Goal: Information Seeking & Learning: Check status

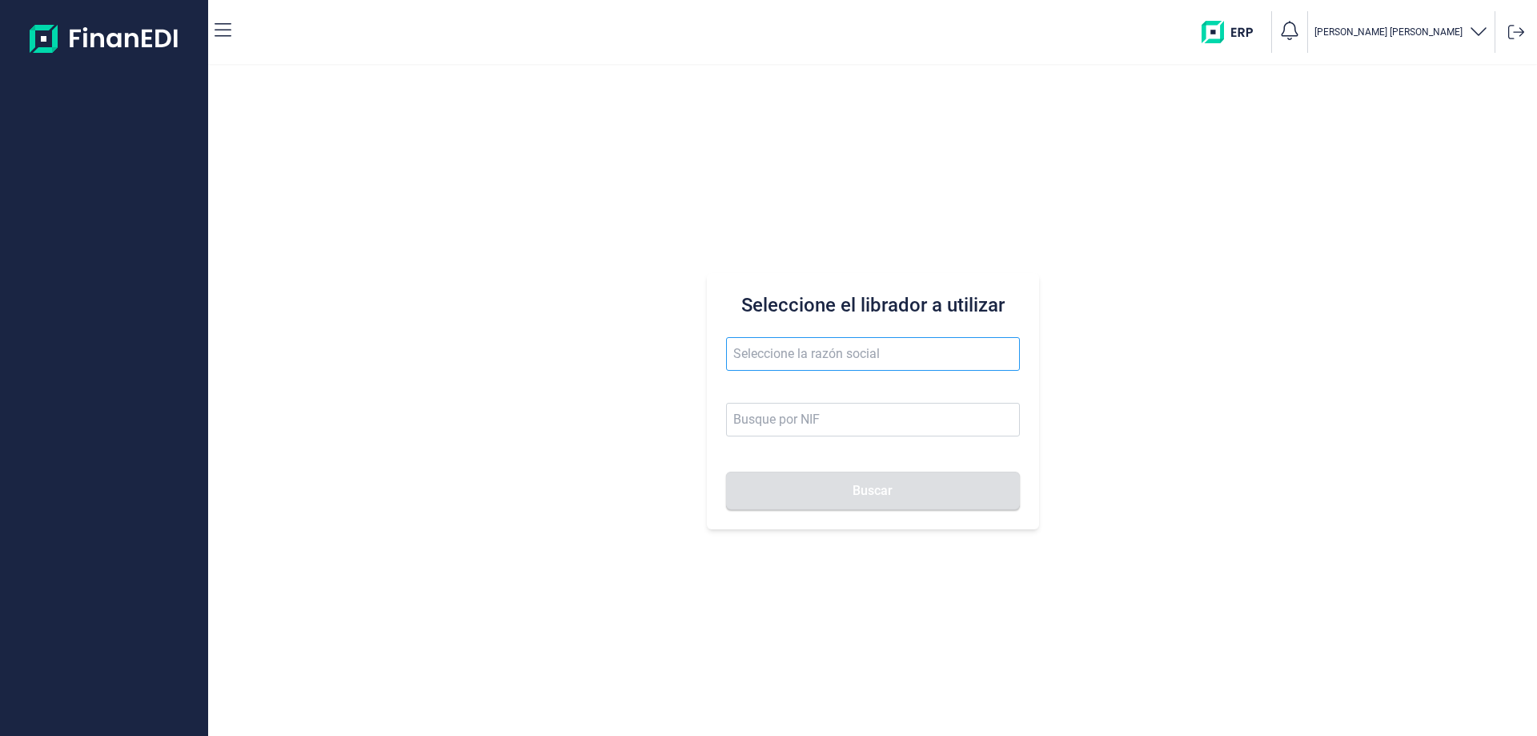
click at [753, 357] on input "text" at bounding box center [873, 354] width 294 height 34
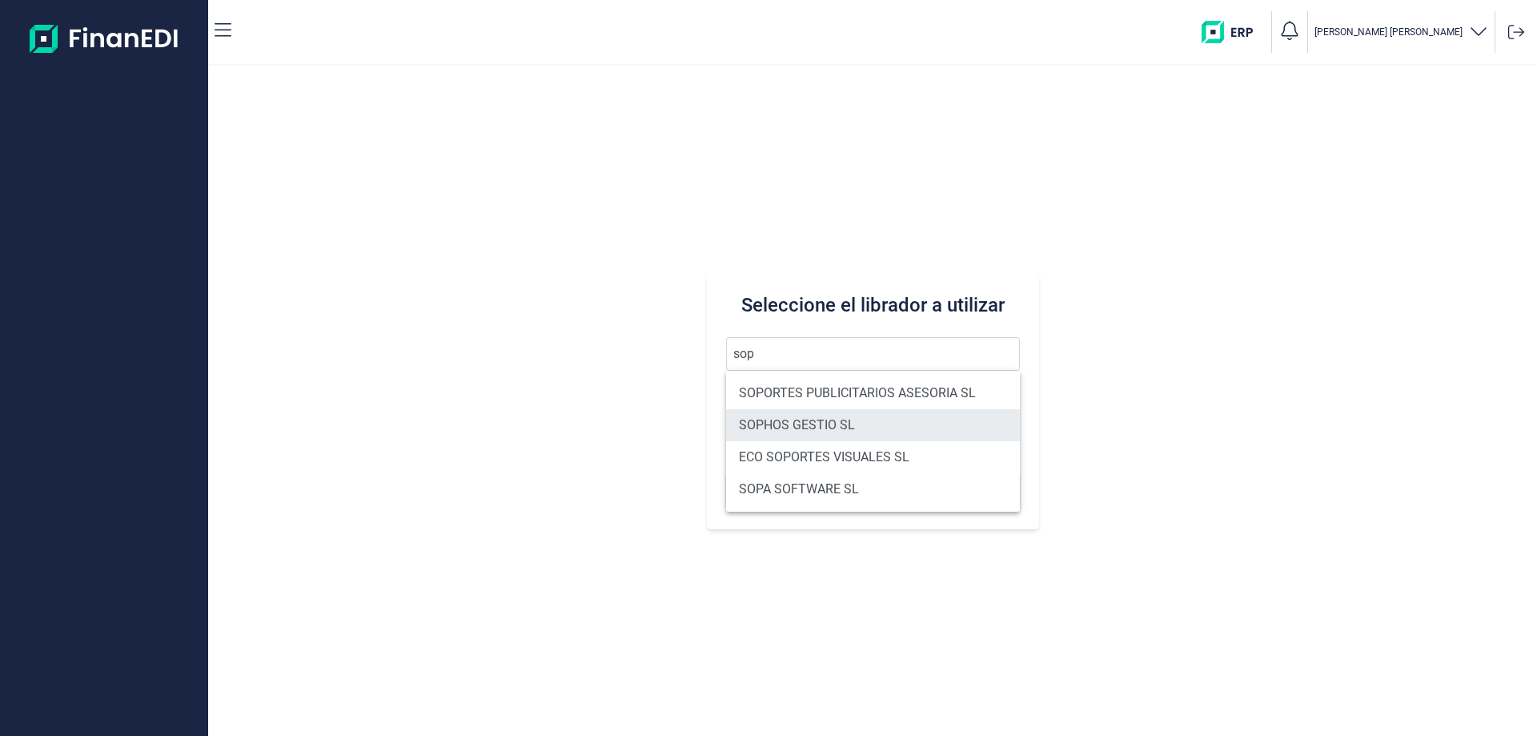
click at [779, 425] on li "SOPHOS GESTIO SL" at bounding box center [873, 425] width 294 height 32
type input "SOPHOS GESTIO SL"
type input "B60148996"
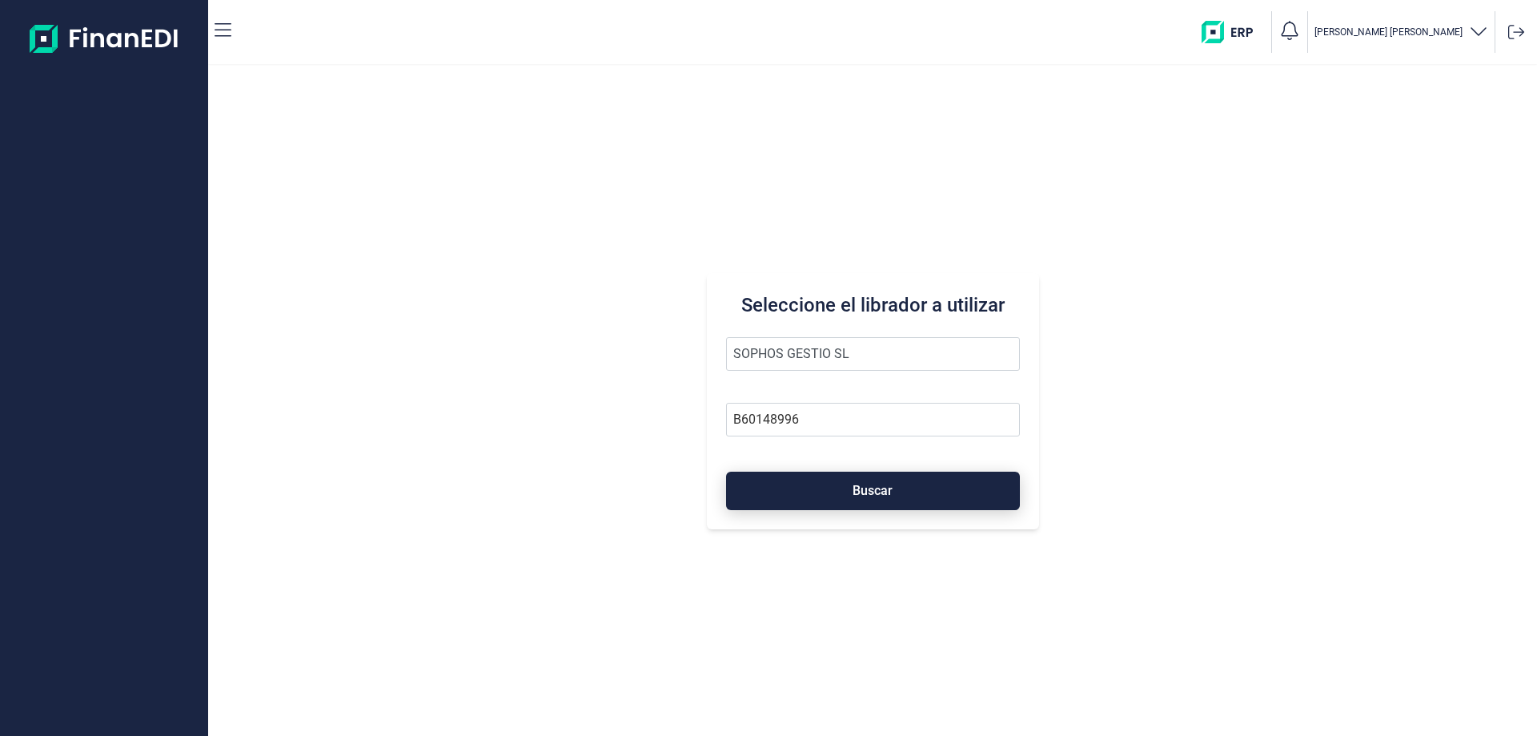
click at [821, 492] on button "Buscar" at bounding box center [873, 491] width 294 height 38
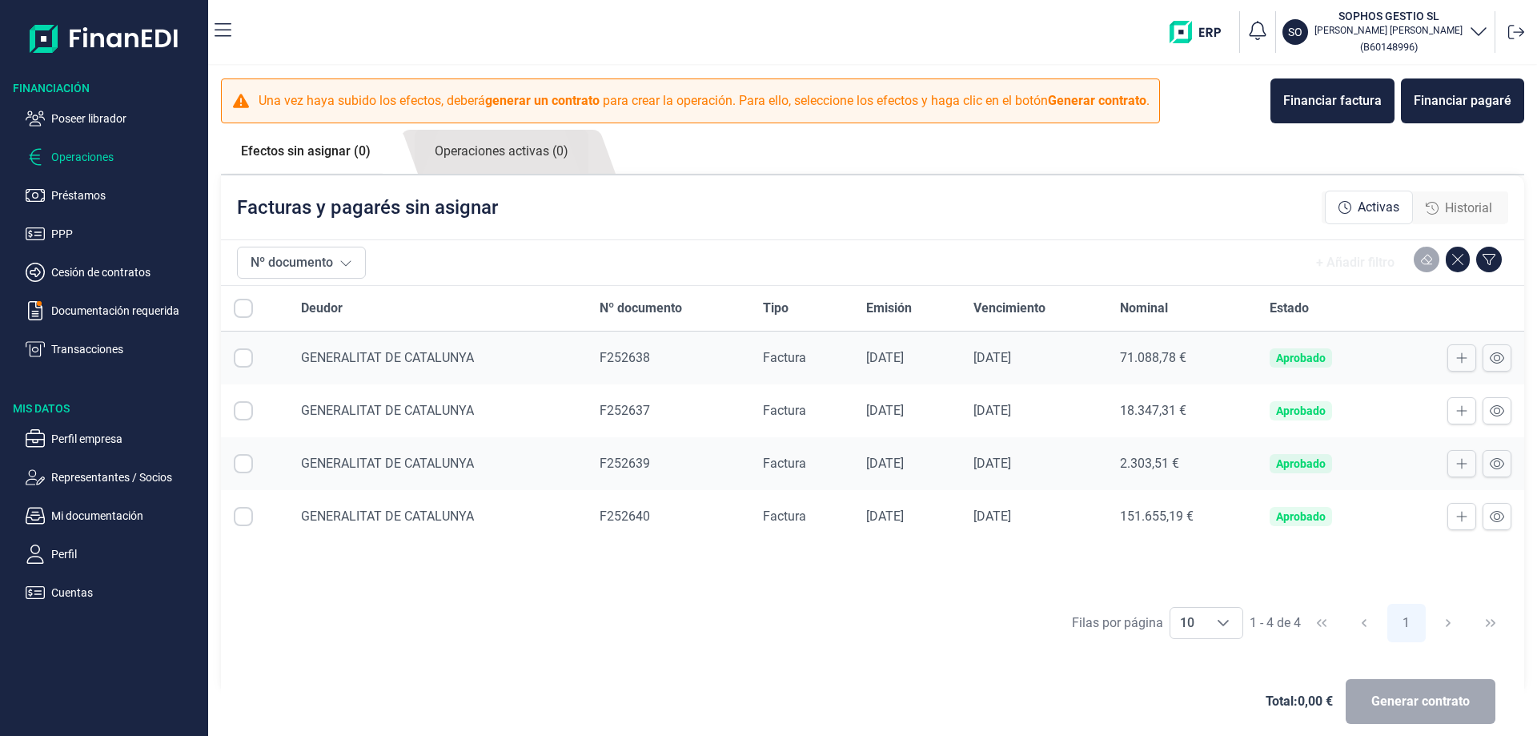
checkbox input "true"
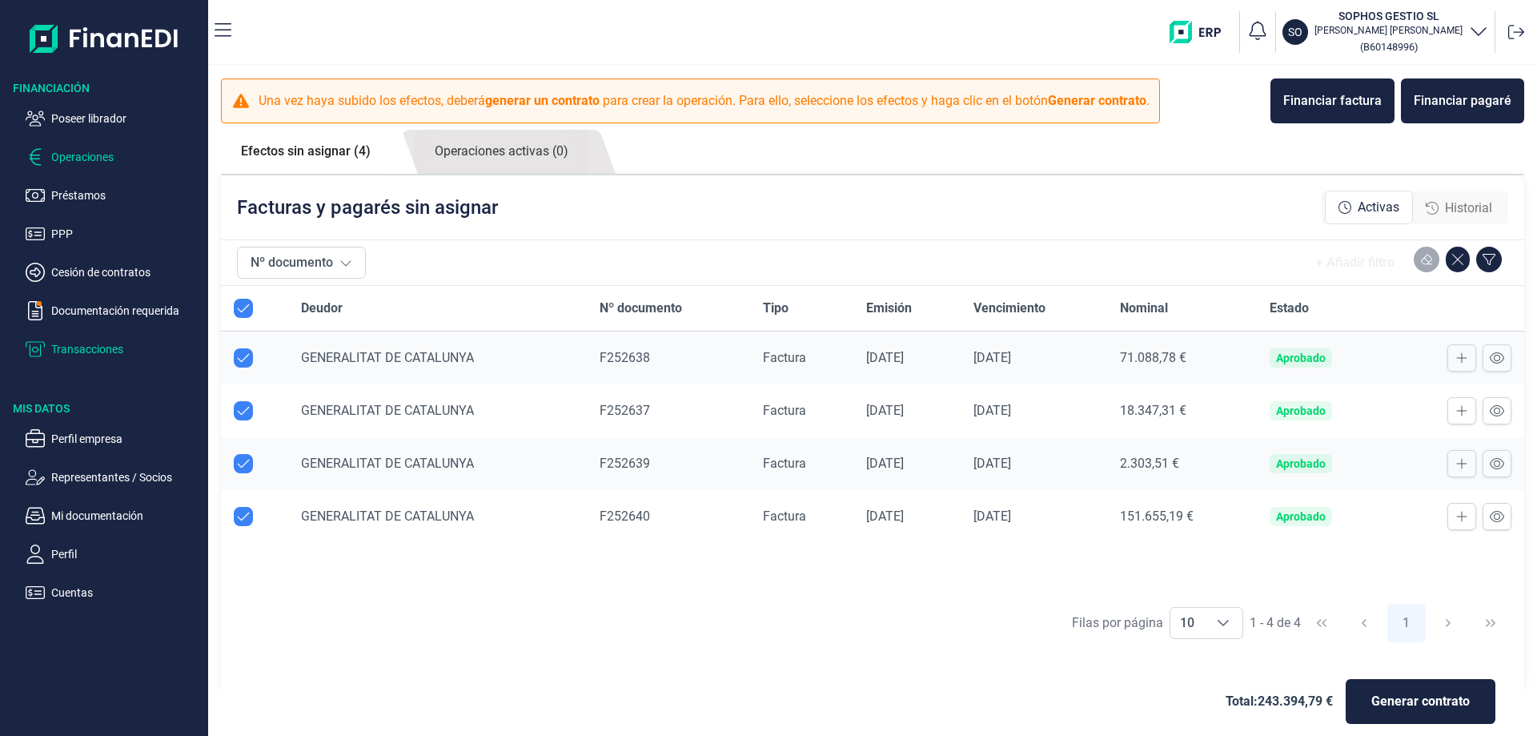
click at [142, 356] on p "Transacciones" at bounding box center [126, 348] width 151 height 19
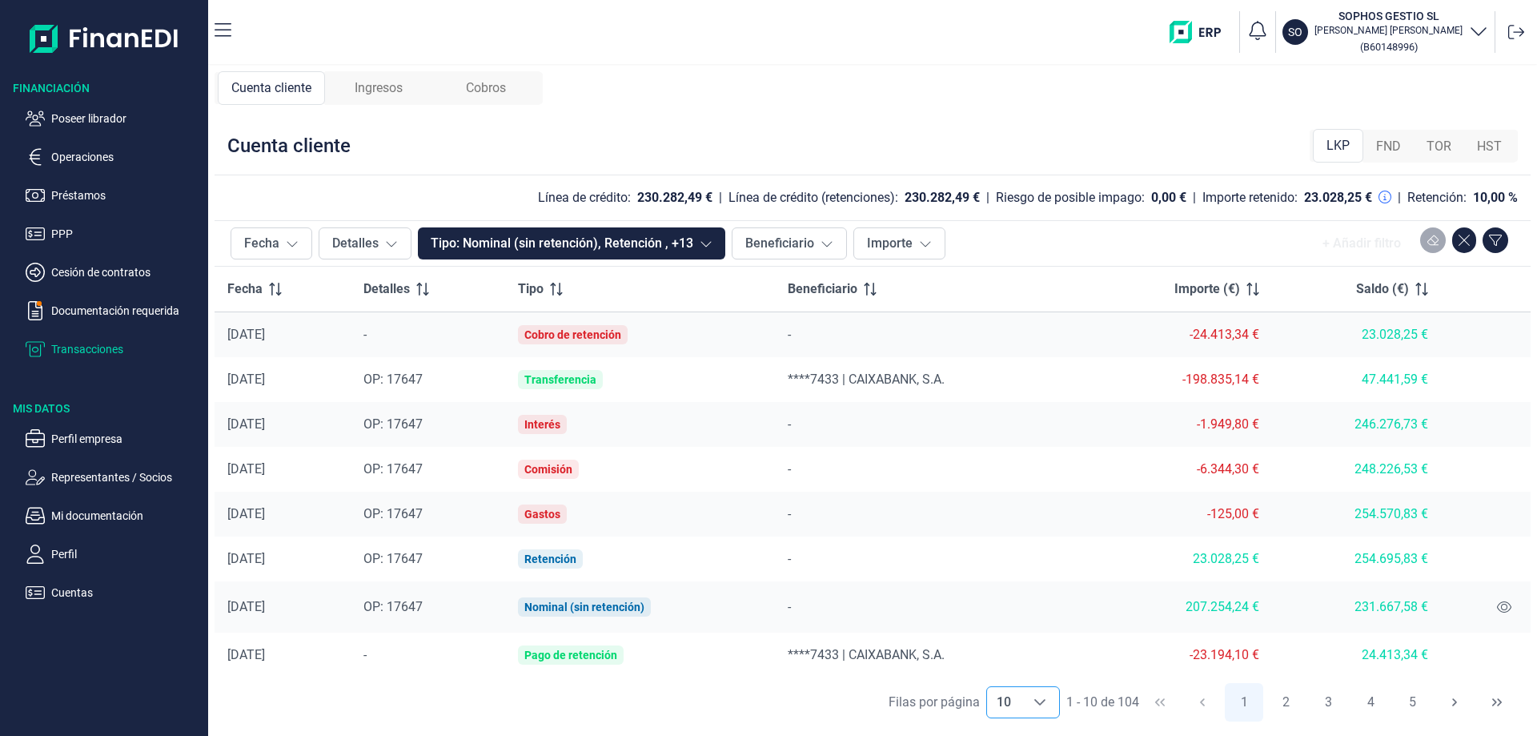
click at [1042, 705] on icon "Choose" at bounding box center [1040, 702] width 13 height 13
click at [1014, 665] on span "100" at bounding box center [1006, 666] width 22 height 15
type input "100"
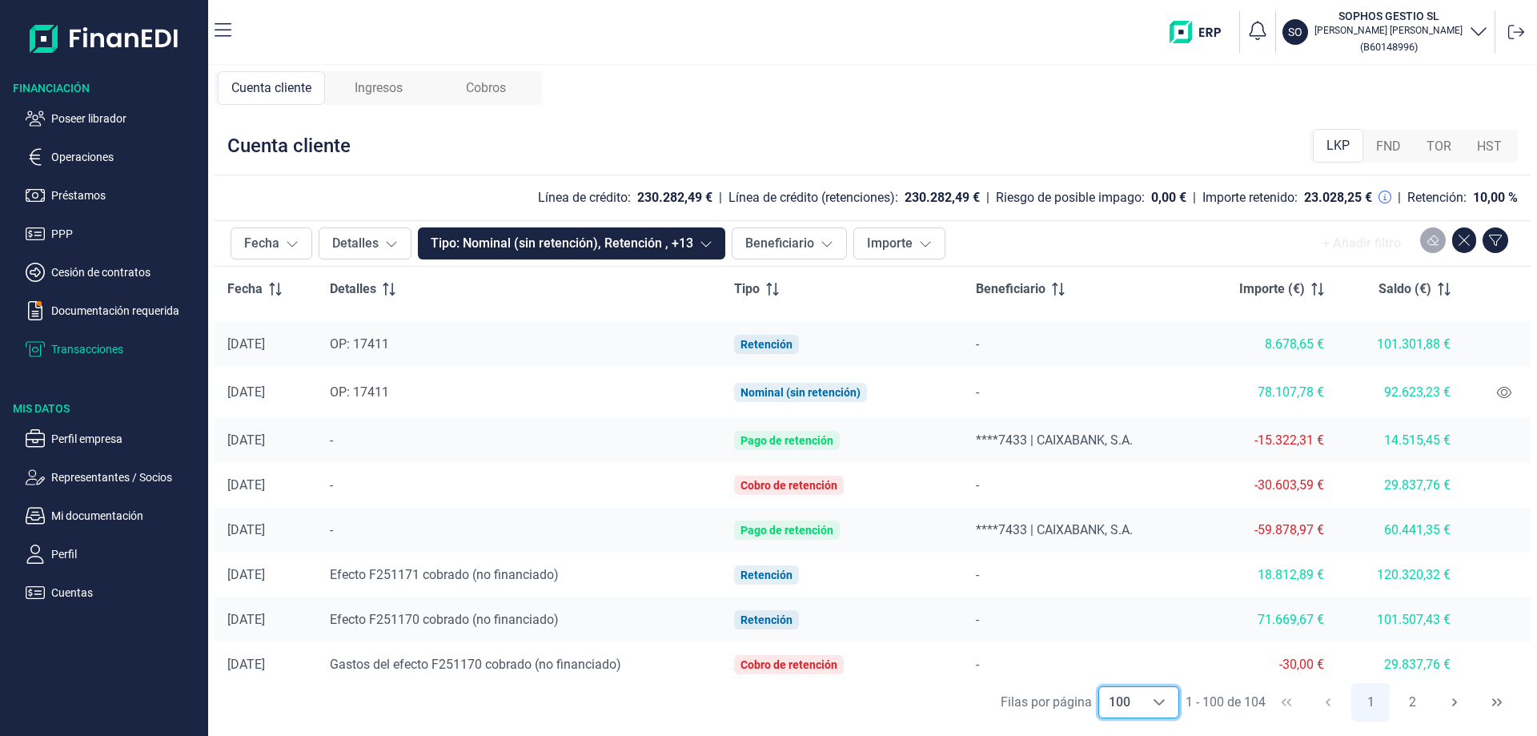
scroll to position [1441, 0]
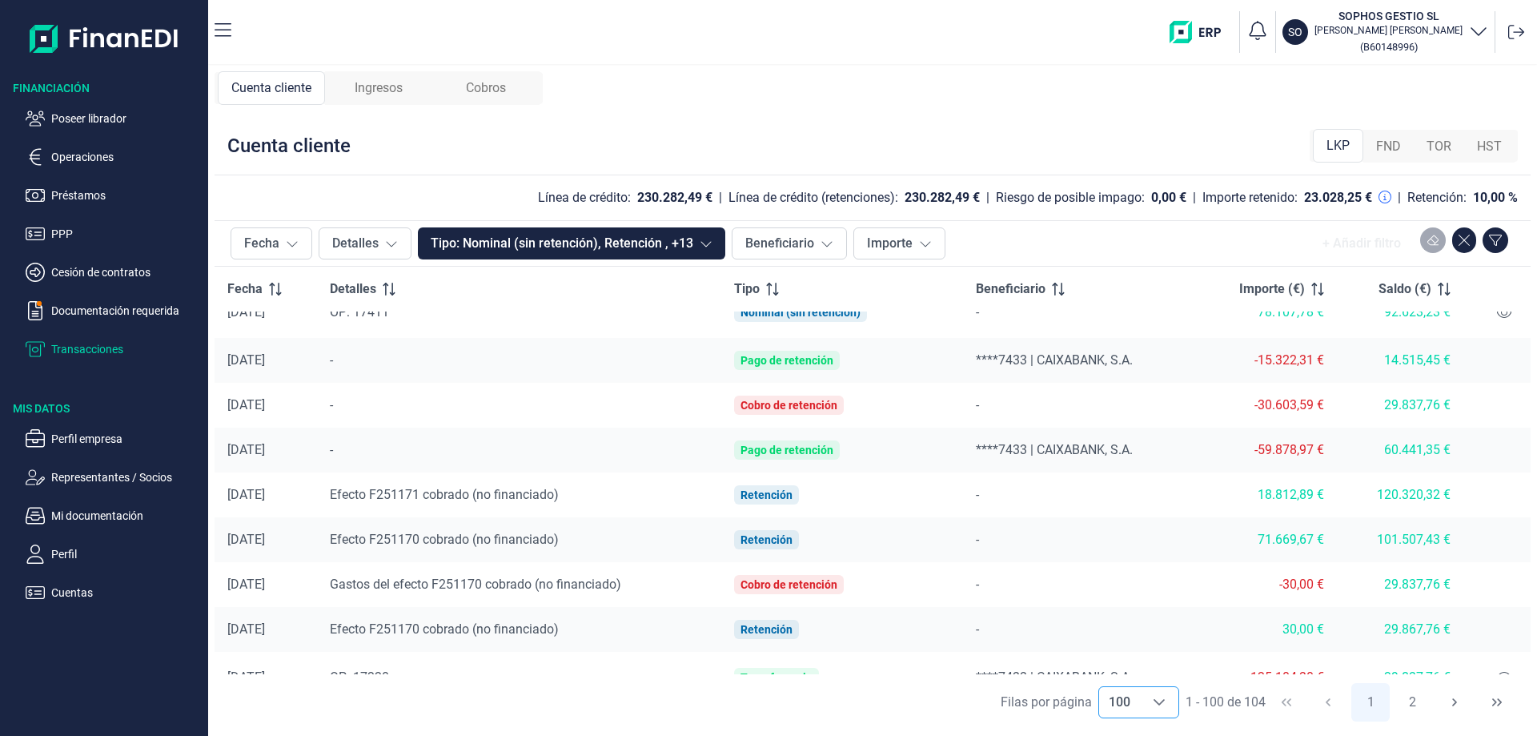
click at [384, 85] on span "Ingresos" at bounding box center [379, 87] width 48 height 19
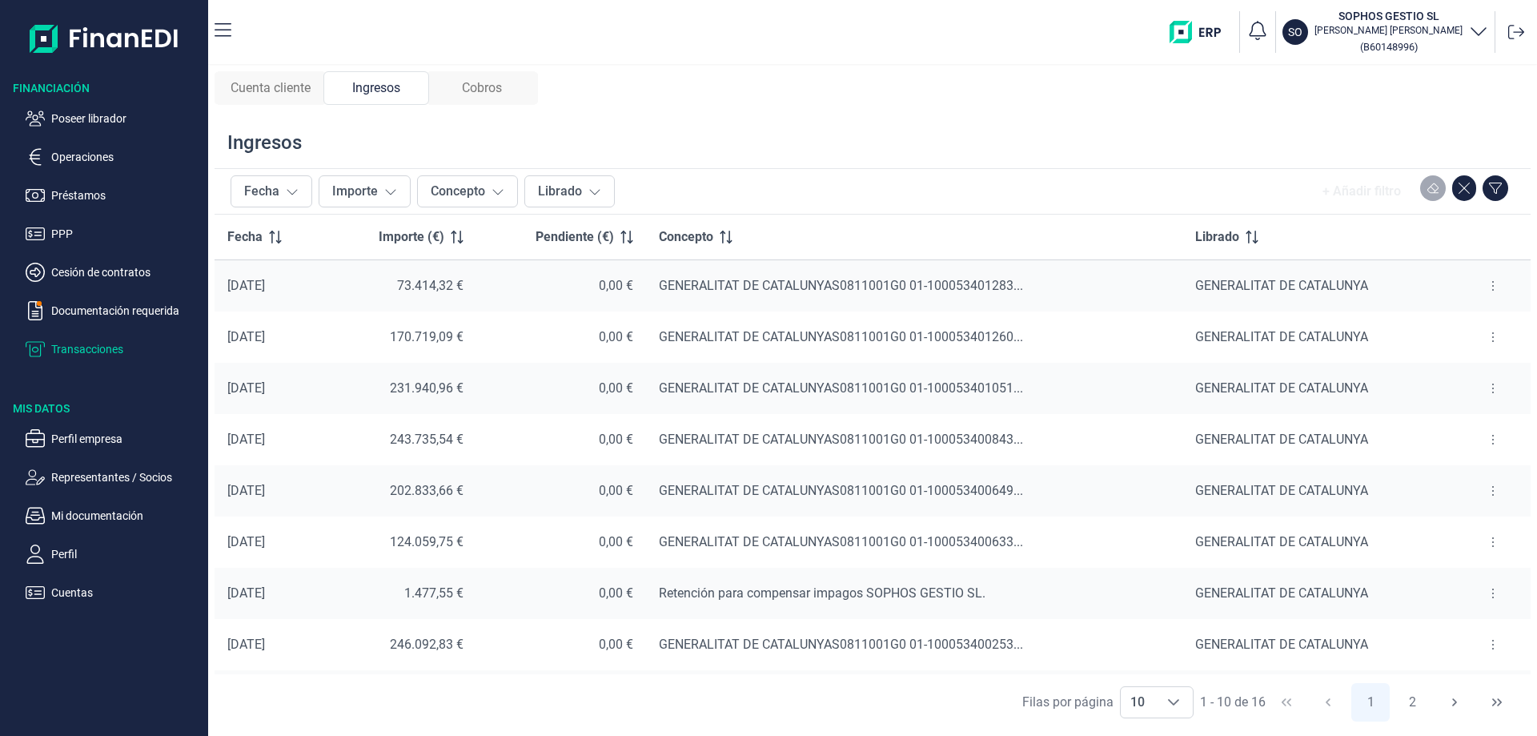
drag, startPoint x: 220, startPoint y: 434, endPoint x: 302, endPoint y: 457, distance: 84.9
click at [302, 457] on td "[DATE]" at bounding box center [270, 439] width 110 height 51
click at [1491, 443] on button at bounding box center [1493, 440] width 29 height 26
click at [1477, 480] on span "Ver cobros" at bounding box center [1463, 480] width 54 height 16
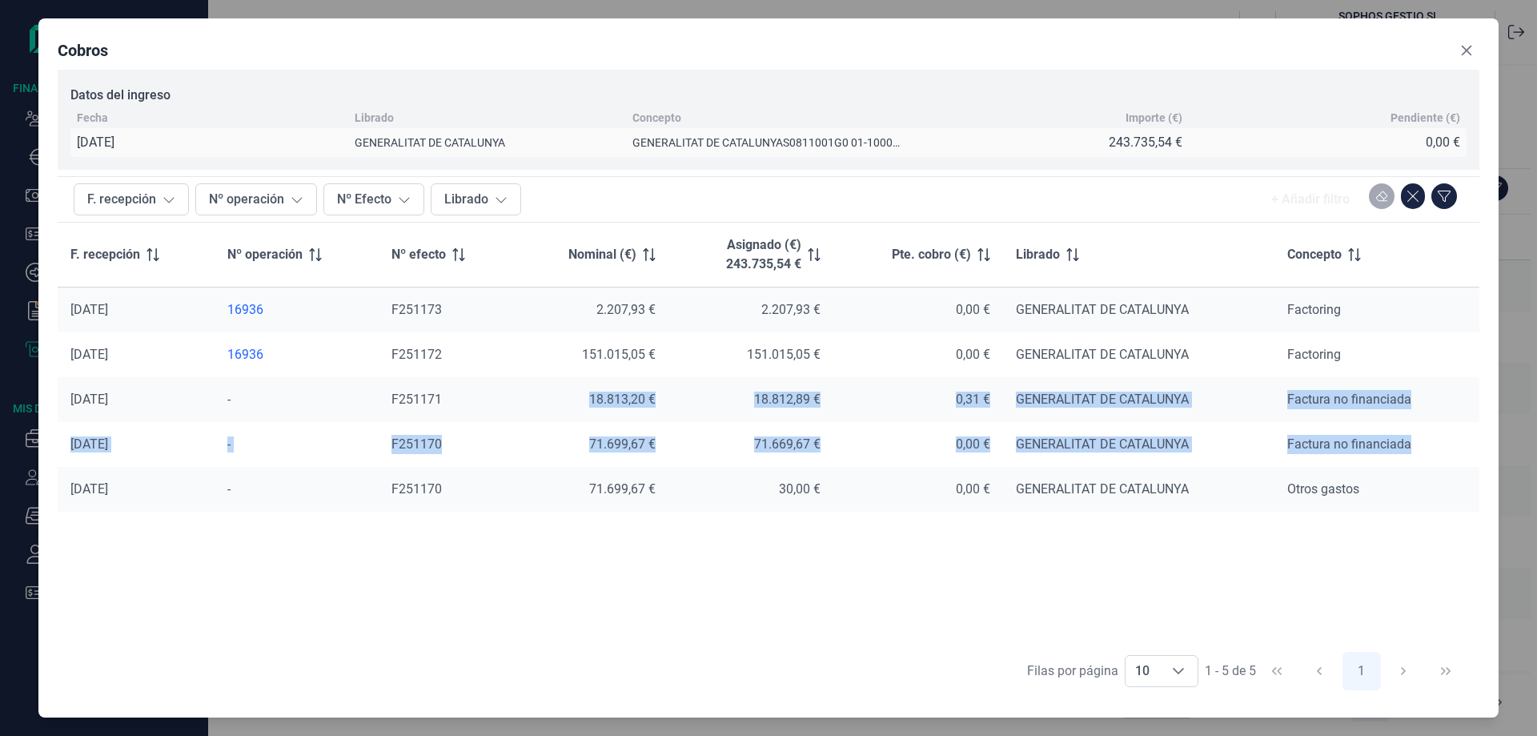
drag, startPoint x: 589, startPoint y: 403, endPoint x: 1413, endPoint y: 440, distance: 824.7
click at [1413, 440] on tbody "[DATE] 16936 F251173 2.207,93 € 2.207,93 € 0,00 € GENERALITAT DE CATALUNYA Fact…" at bounding box center [769, 399] width 1422 height 225
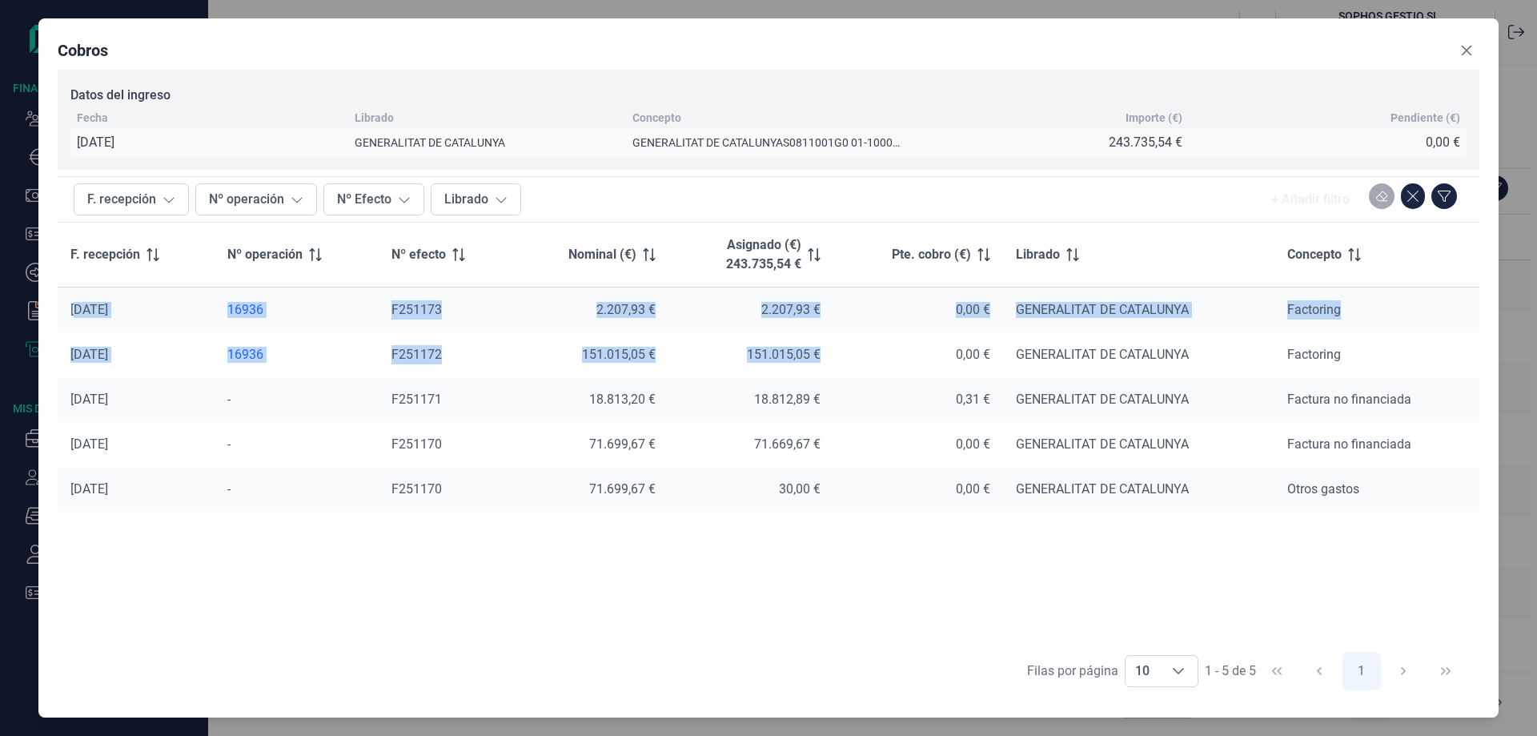
drag, startPoint x: 831, startPoint y: 356, endPoint x: 77, endPoint y: 319, distance: 755.1
click at [77, 319] on tbody "[DATE] 16936 F251173 2.207,93 € 2.207,93 € 0,00 € GENERALITAT DE CATALUNYA Fact…" at bounding box center [769, 399] width 1422 height 225
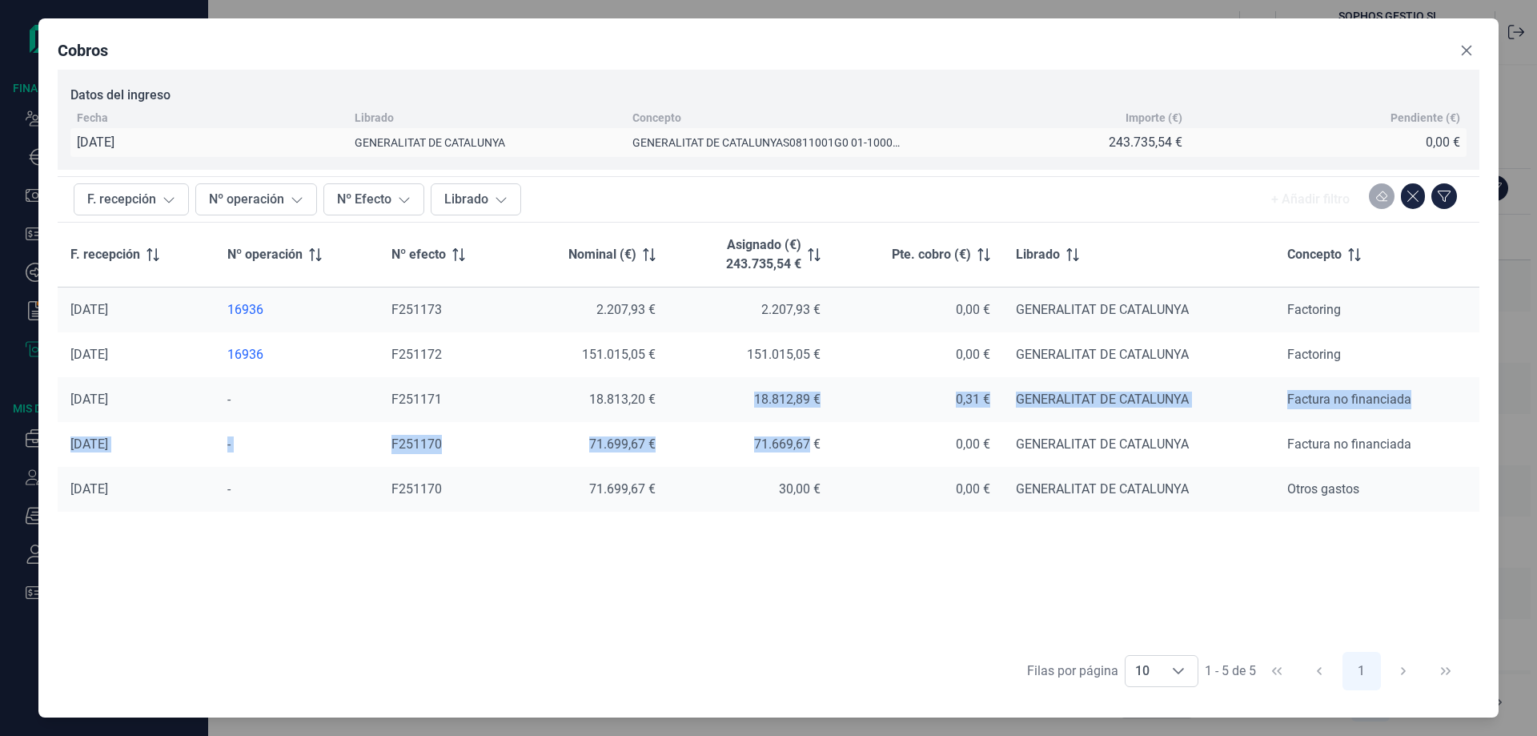
drag, startPoint x: 739, startPoint y: 400, endPoint x: 809, endPoint y: 445, distance: 83.5
click at [809, 445] on tbody "[DATE] 16936 F251173 2.207,93 € 2.207,93 € 0,00 € GENERALITAT DE CATALUNYA Fact…" at bounding box center [769, 399] width 1422 height 225
click at [1472, 55] on icon "Close" at bounding box center [1467, 51] width 10 height 10
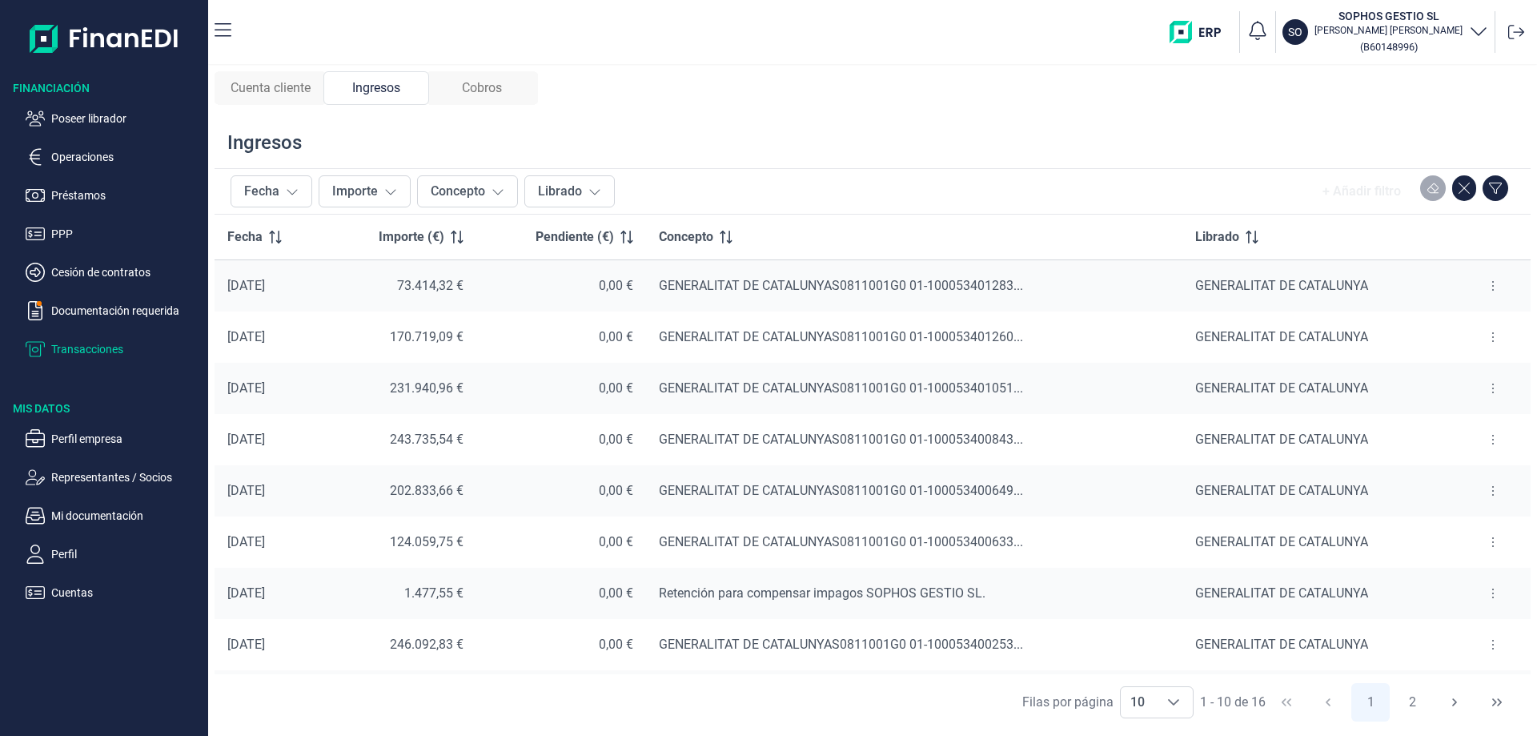
click at [296, 102] on div "Cuenta cliente" at bounding box center [271, 88] width 106 height 34
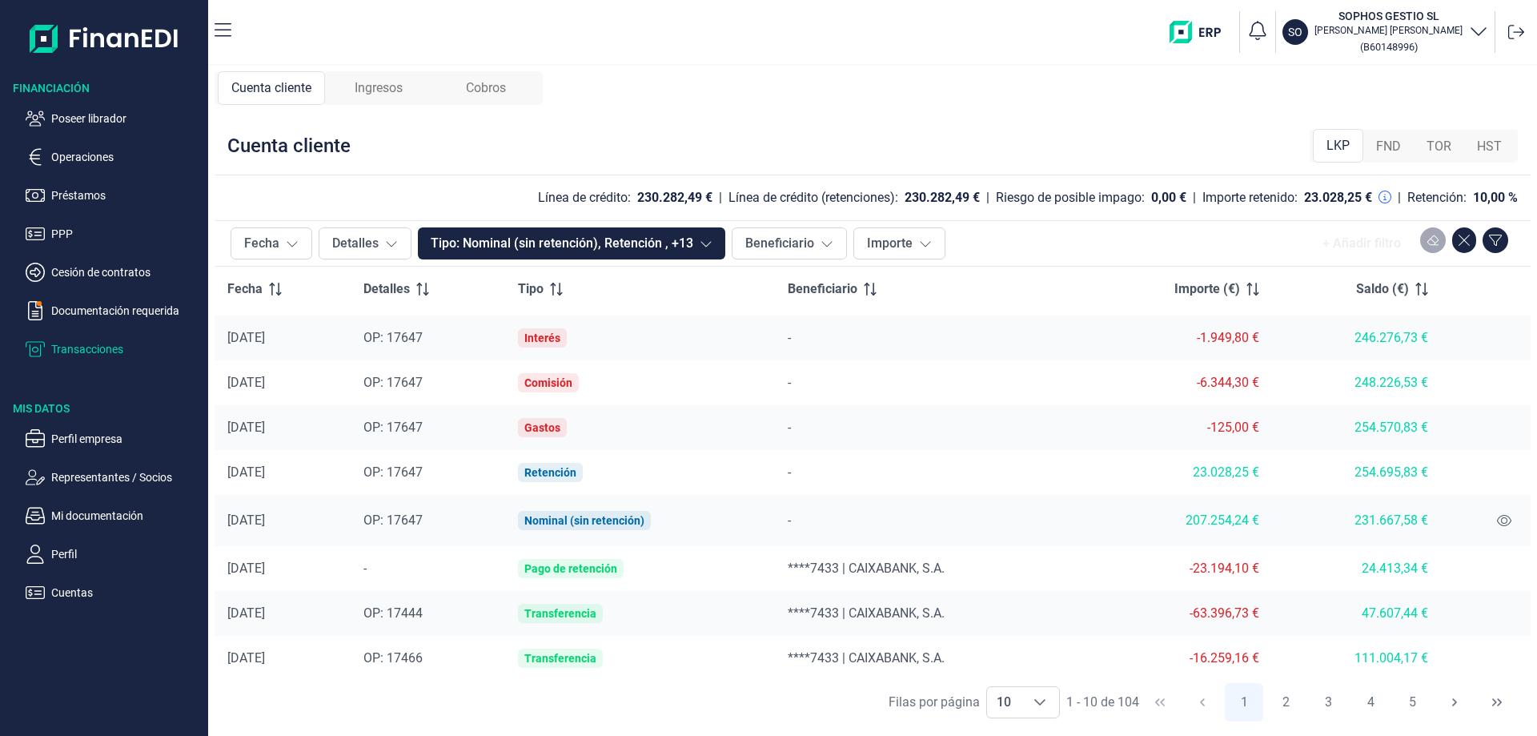
scroll to position [93, 0]
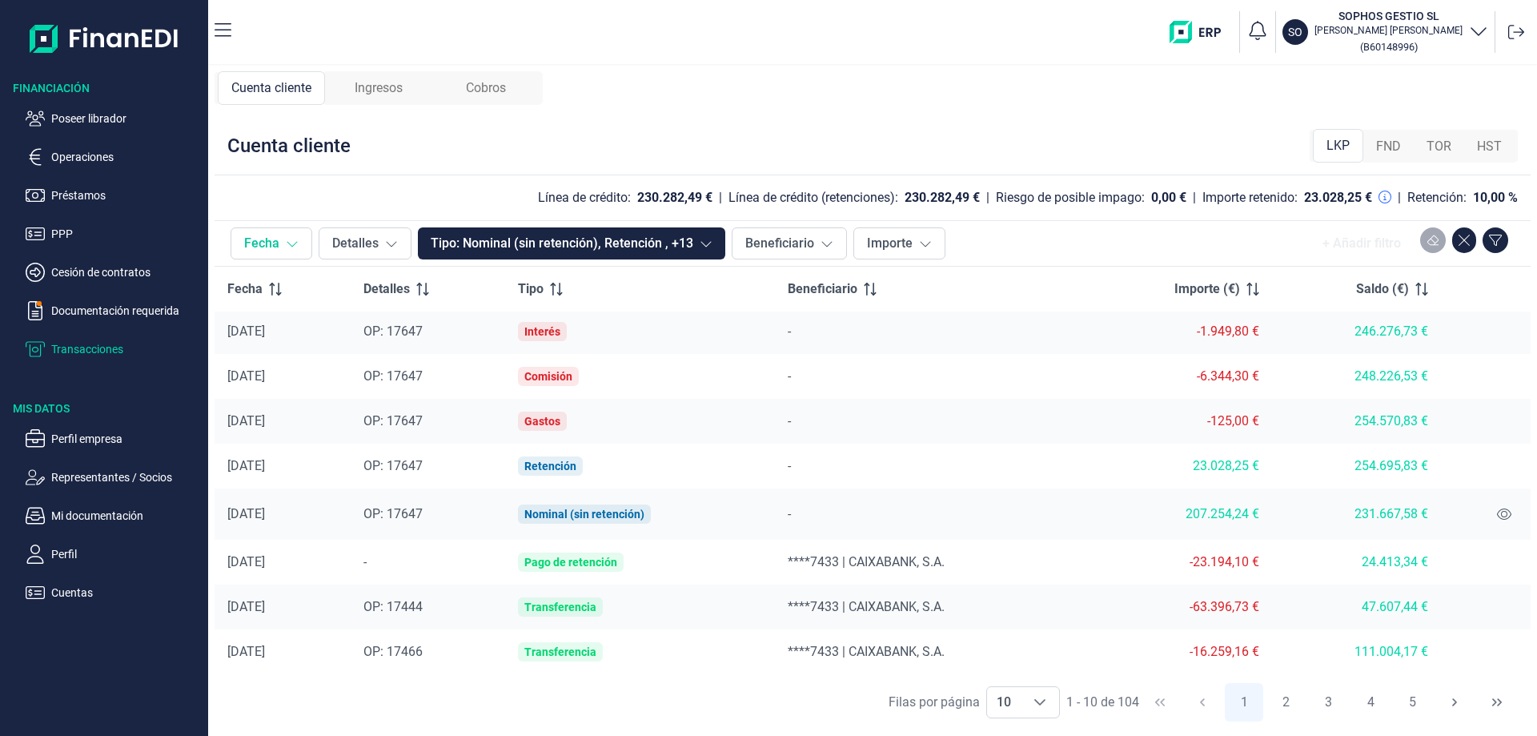
click at [299, 256] on button "Fecha" at bounding box center [272, 243] width 82 height 32
click at [568, 346] on td "Interés" at bounding box center [639, 331] width 269 height 45
click at [1054, 705] on div "Choose" at bounding box center [1040, 702] width 38 height 30
click at [1037, 669] on li "100" at bounding box center [1023, 667] width 74 height 38
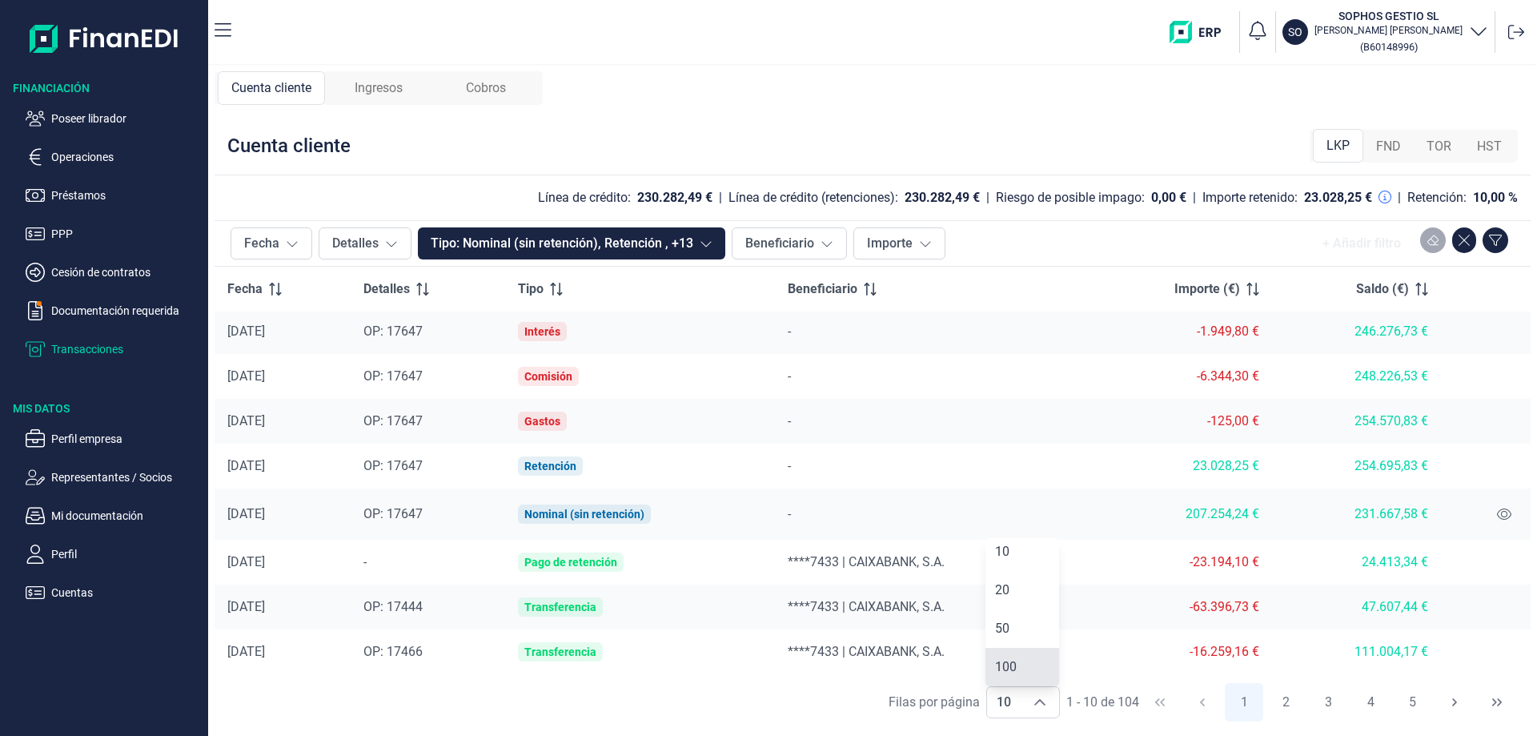
type input "100"
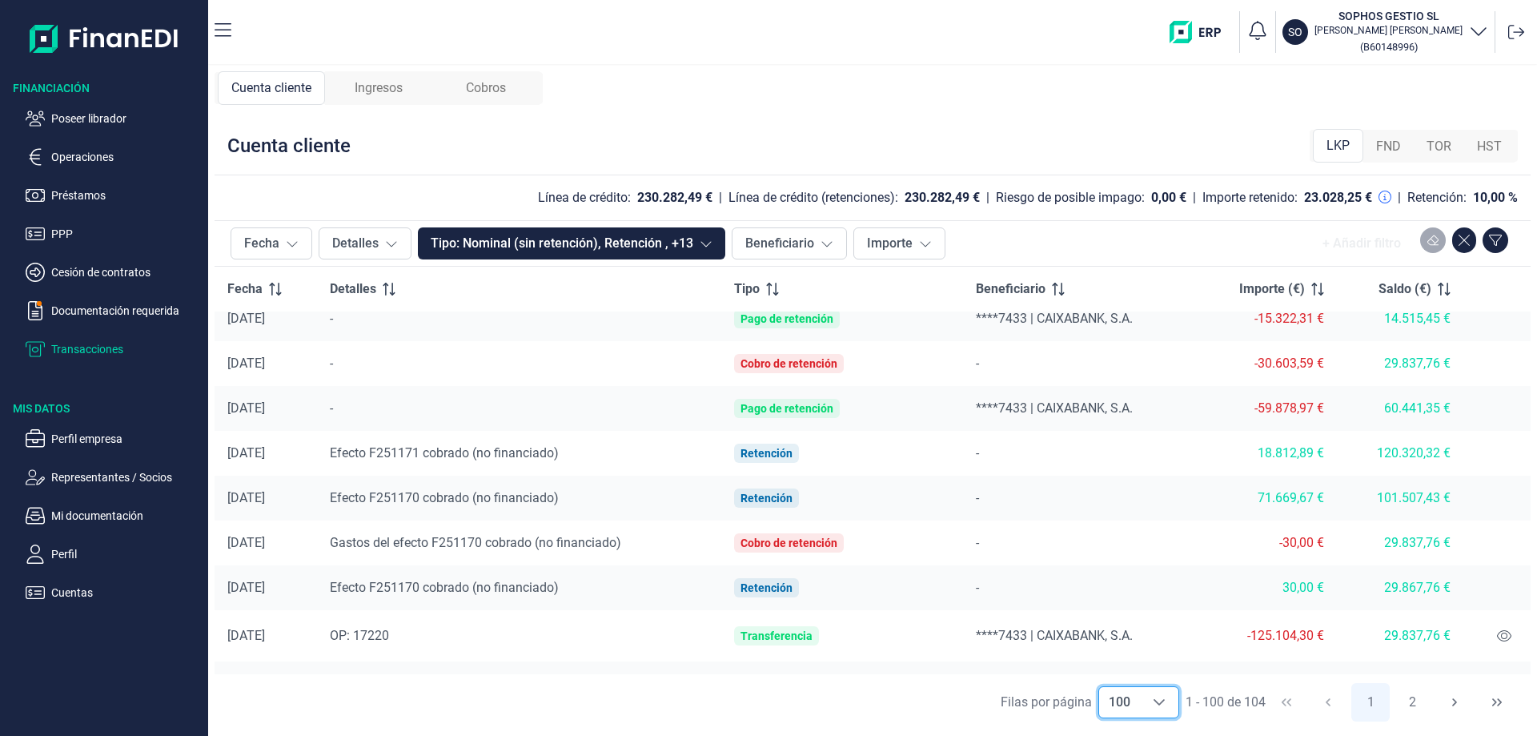
scroll to position [1454, 0]
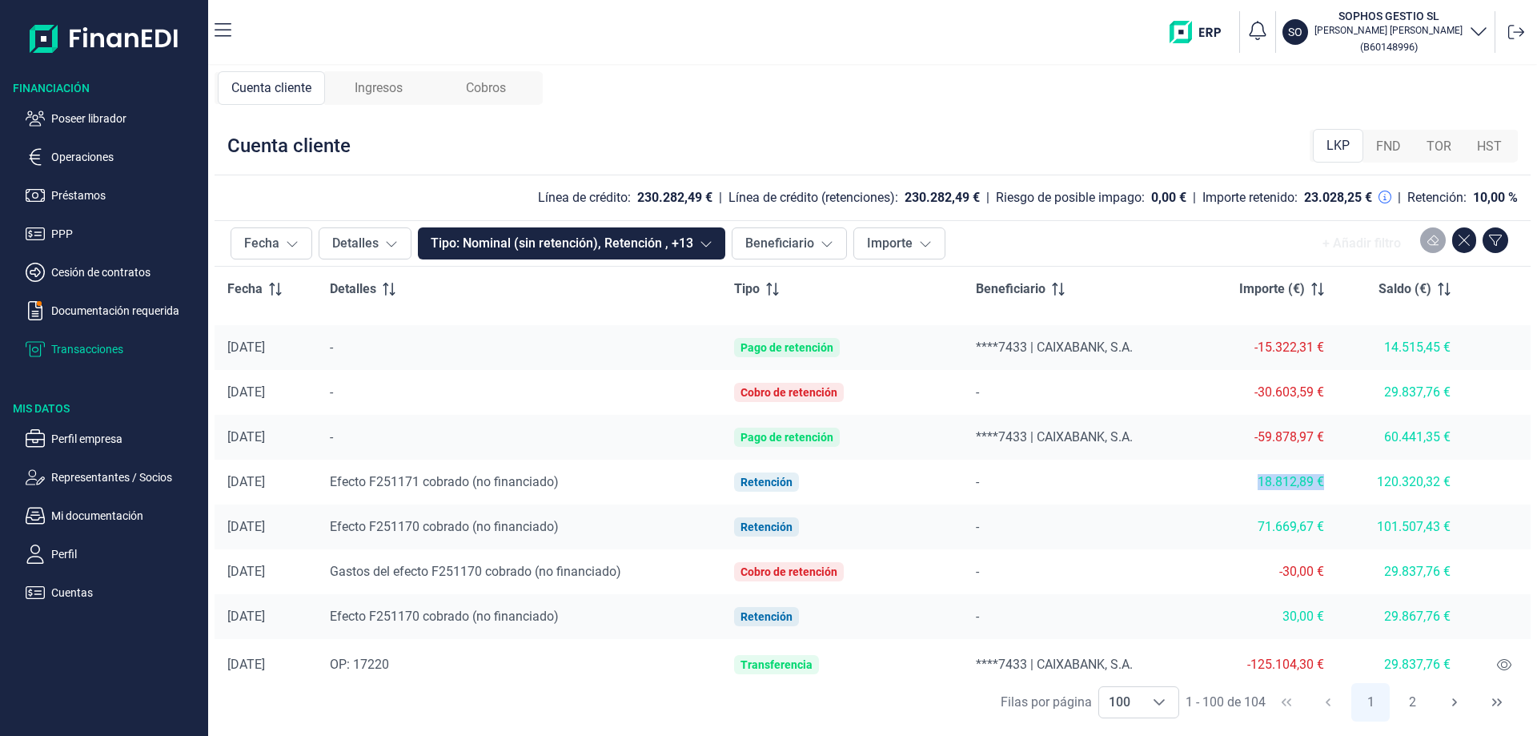
drag, startPoint x: 1255, startPoint y: 484, endPoint x: 1343, endPoint y: 490, distance: 87.5
click at [1343, 490] on tr "[DATE] Efecto F251171 cobrado (no financiado) Retención - 18.812,89 € 120.320,3…" at bounding box center [873, 482] width 1316 height 45
drag, startPoint x: 217, startPoint y: 440, endPoint x: 1326, endPoint y: 439, distance: 1108.9
click at [1326, 439] on tr "[DATE] - Pago de retención ****7433 | CAIXABANK, S.A. -59.878,97 € 60.441,35 €" at bounding box center [873, 437] width 1316 height 45
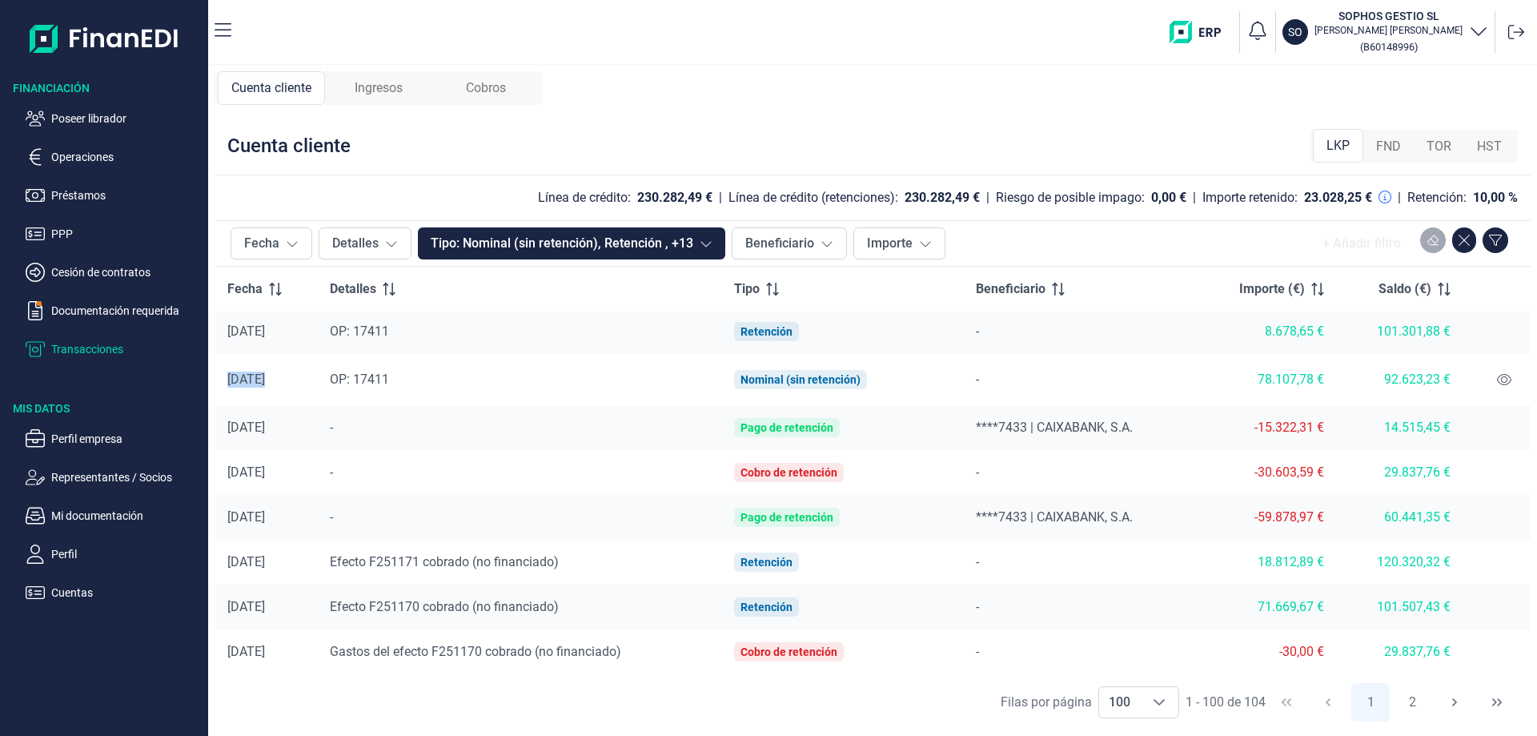
drag, startPoint x: 231, startPoint y: 381, endPoint x: 345, endPoint y: 384, distance: 114.5
click at [345, 384] on tr "[DATE] OP: 17411 Nominal (sin retención) - 78.107,78 € 92.623,23 €" at bounding box center [873, 379] width 1316 height 51
drag, startPoint x: 1254, startPoint y: 518, endPoint x: 1329, endPoint y: 521, distance: 75.3
click at [1329, 521] on td "-59.878,97 €" at bounding box center [1266, 517] width 141 height 45
drag, startPoint x: 1235, startPoint y: 425, endPoint x: 1312, endPoint y: 448, distance: 80.8
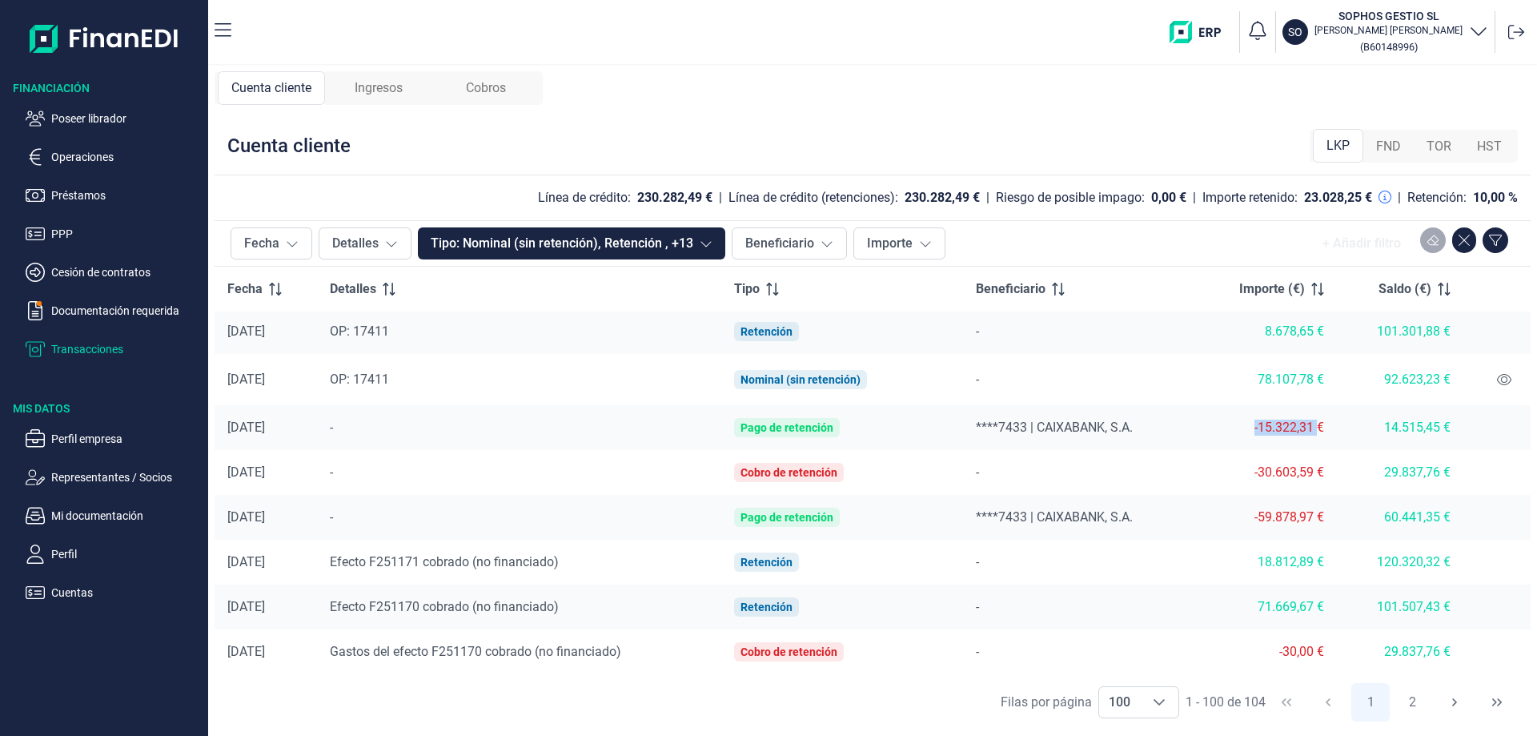
click at [1312, 448] on td "-15.322,31 €" at bounding box center [1266, 427] width 141 height 45
drag, startPoint x: 1251, startPoint y: 473, endPoint x: 1319, endPoint y: 491, distance: 70.3
click at [1319, 491] on td "-30.603,59 €" at bounding box center [1266, 472] width 141 height 45
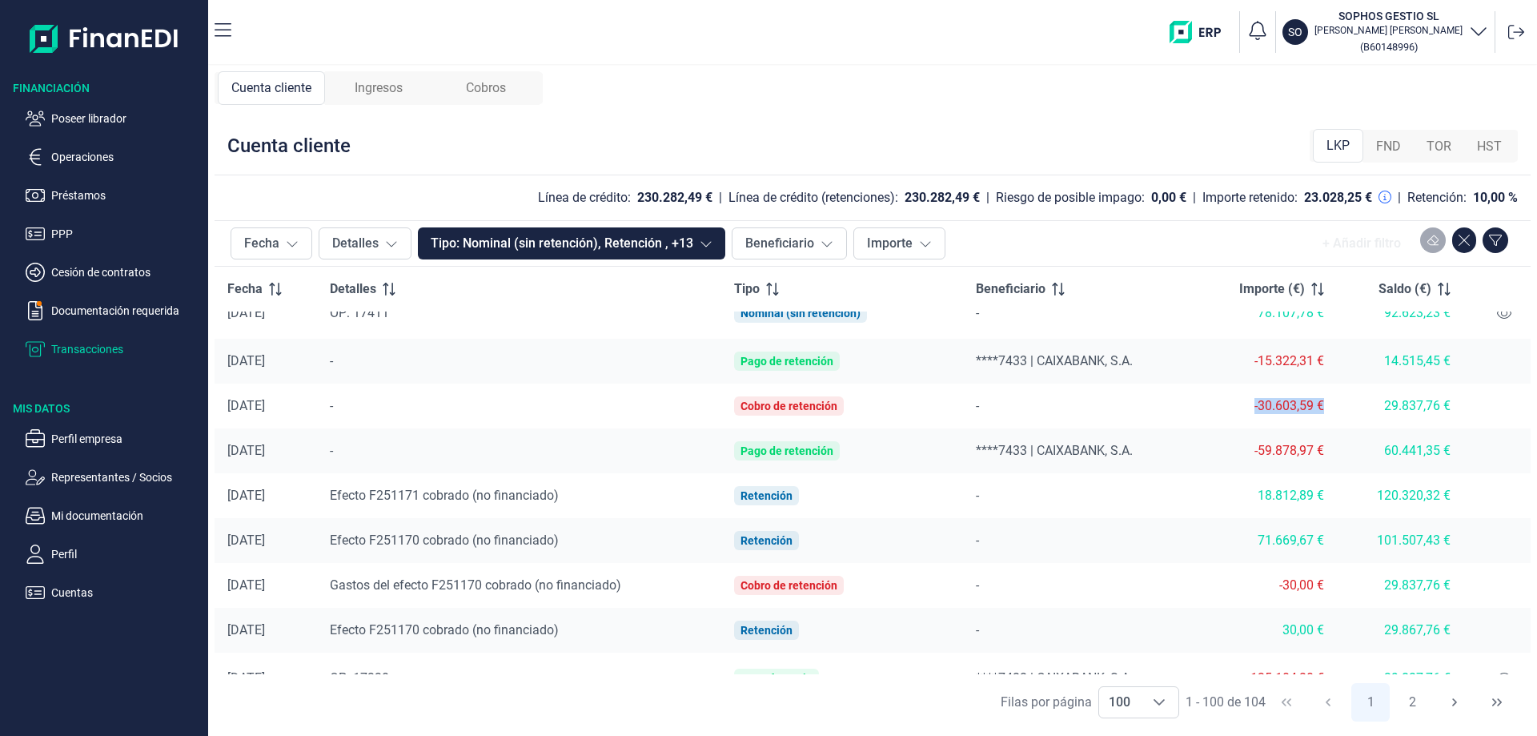
scroll to position [1454, 0]
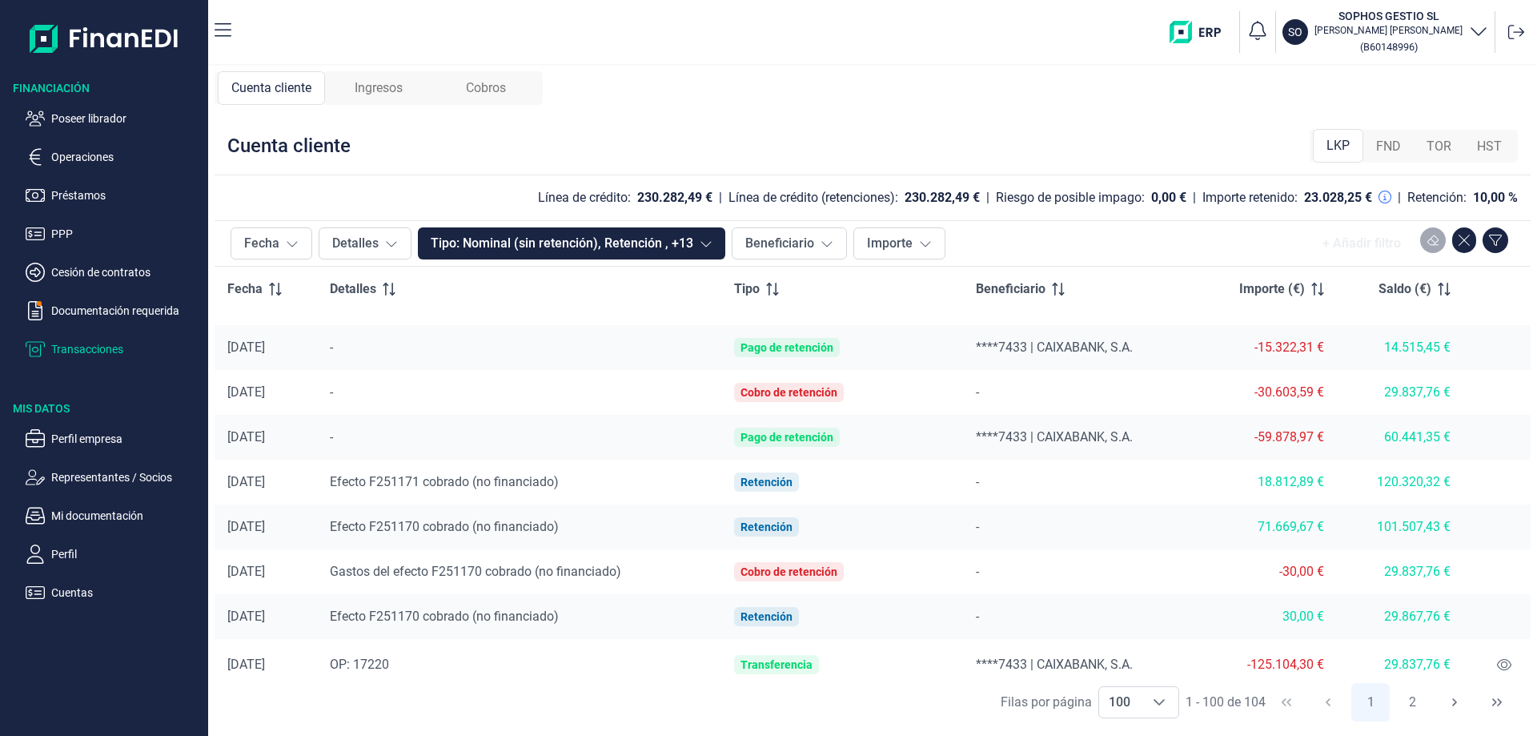
drag, startPoint x: 1257, startPoint y: 530, endPoint x: 1254, endPoint y: 481, distance: 48.9
click at [1257, 524] on div "71.669,67 €" at bounding box center [1266, 527] width 115 height 16
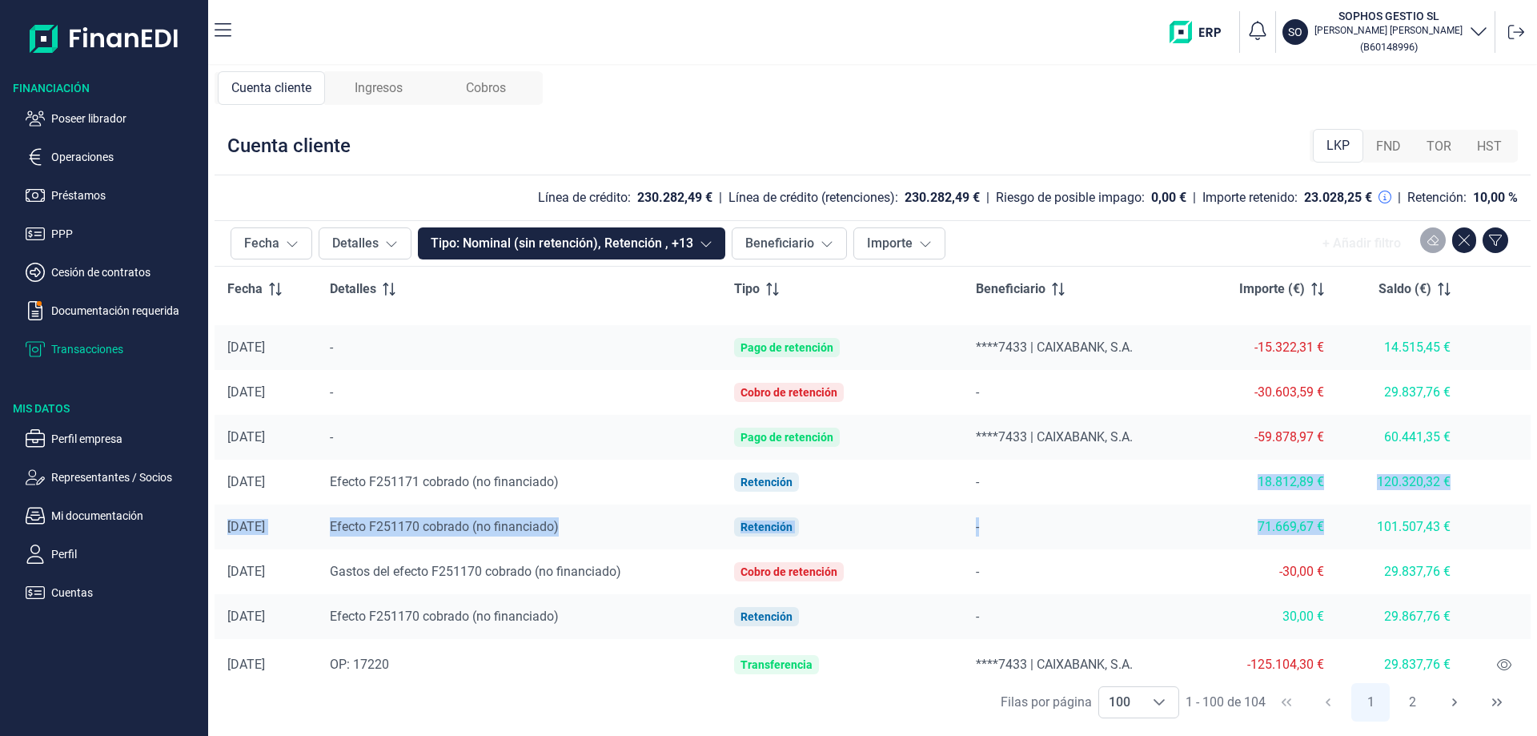
drag, startPoint x: 1254, startPoint y: 481, endPoint x: 1326, endPoint y: 532, distance: 88.0
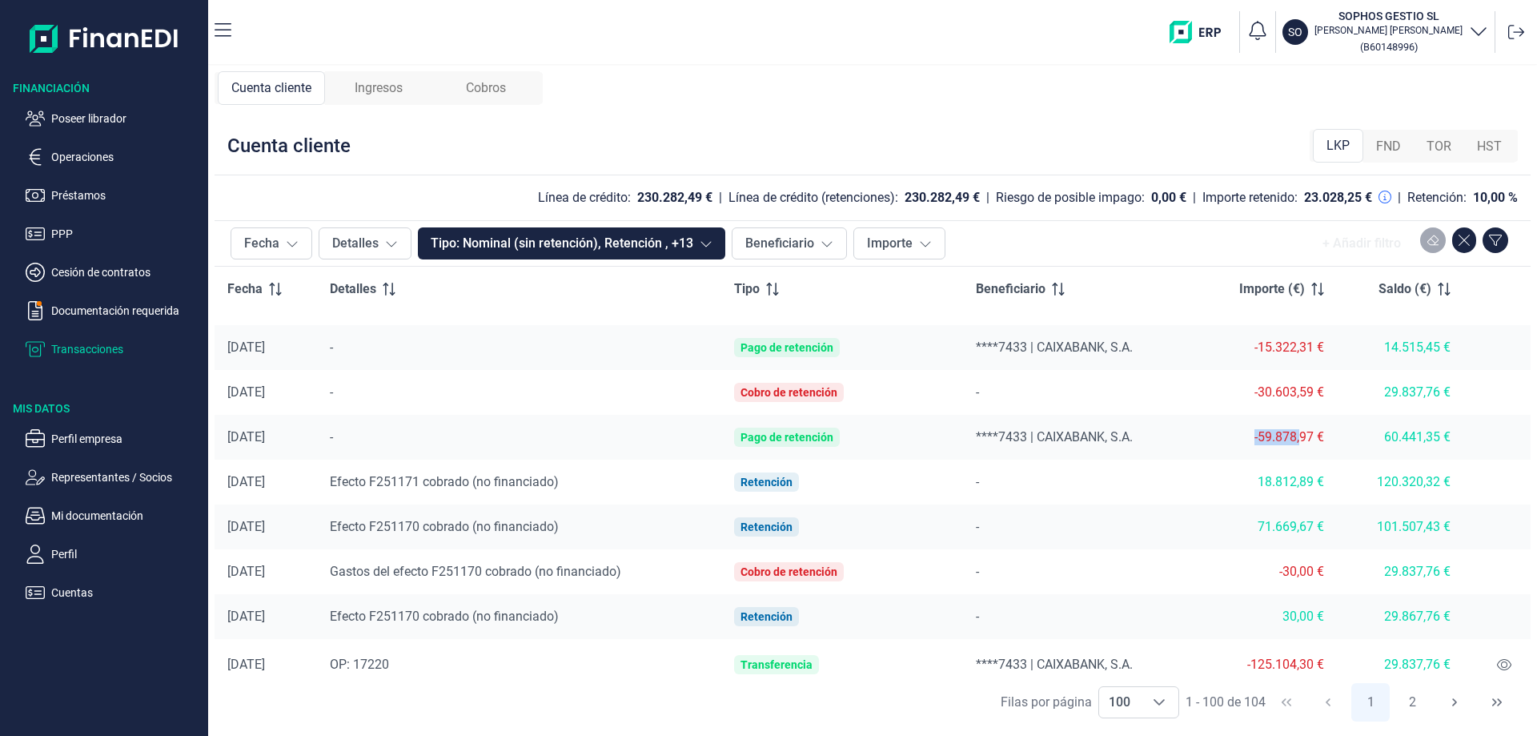
drag, startPoint x: 1251, startPoint y: 429, endPoint x: 1322, endPoint y: 431, distance: 70.5
click at [1297, 439] on div "-59.878,97 €" at bounding box center [1266, 437] width 115 height 16
drag, startPoint x: 1323, startPoint y: 439, endPoint x: 1254, endPoint y: 388, distance: 85.4
click at [1243, 390] on div "-30.603,59 €" at bounding box center [1266, 392] width 115 height 16
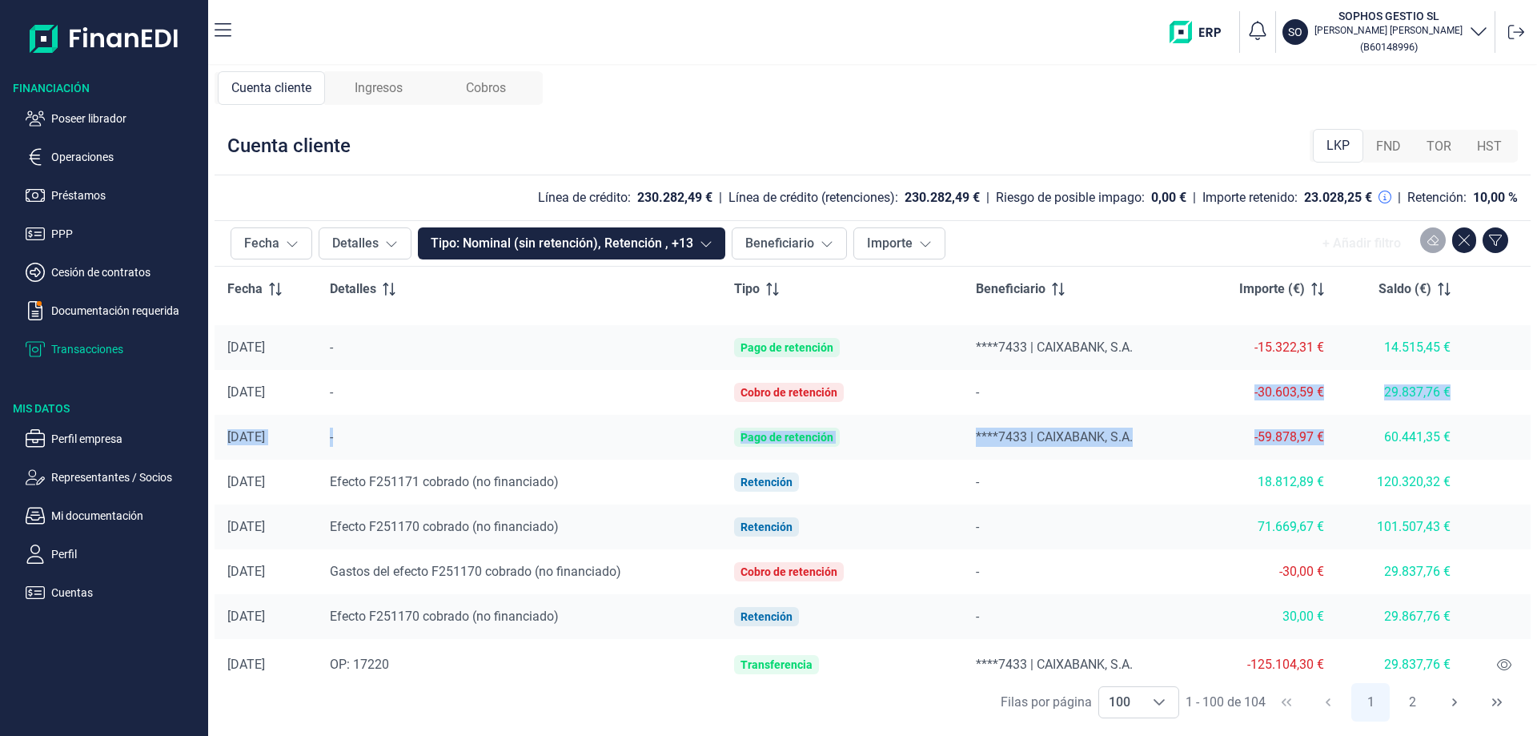
drag, startPoint x: 1251, startPoint y: 389, endPoint x: 1326, endPoint y: 438, distance: 89.7
click at [1326, 438] on td "-59.878,97 €" at bounding box center [1266, 437] width 141 height 45
click at [1323, 436] on td "-59.878,97 €" at bounding box center [1266, 437] width 141 height 45
drag, startPoint x: 1323, startPoint y: 436, endPoint x: 1255, endPoint y: 402, distance: 75.9
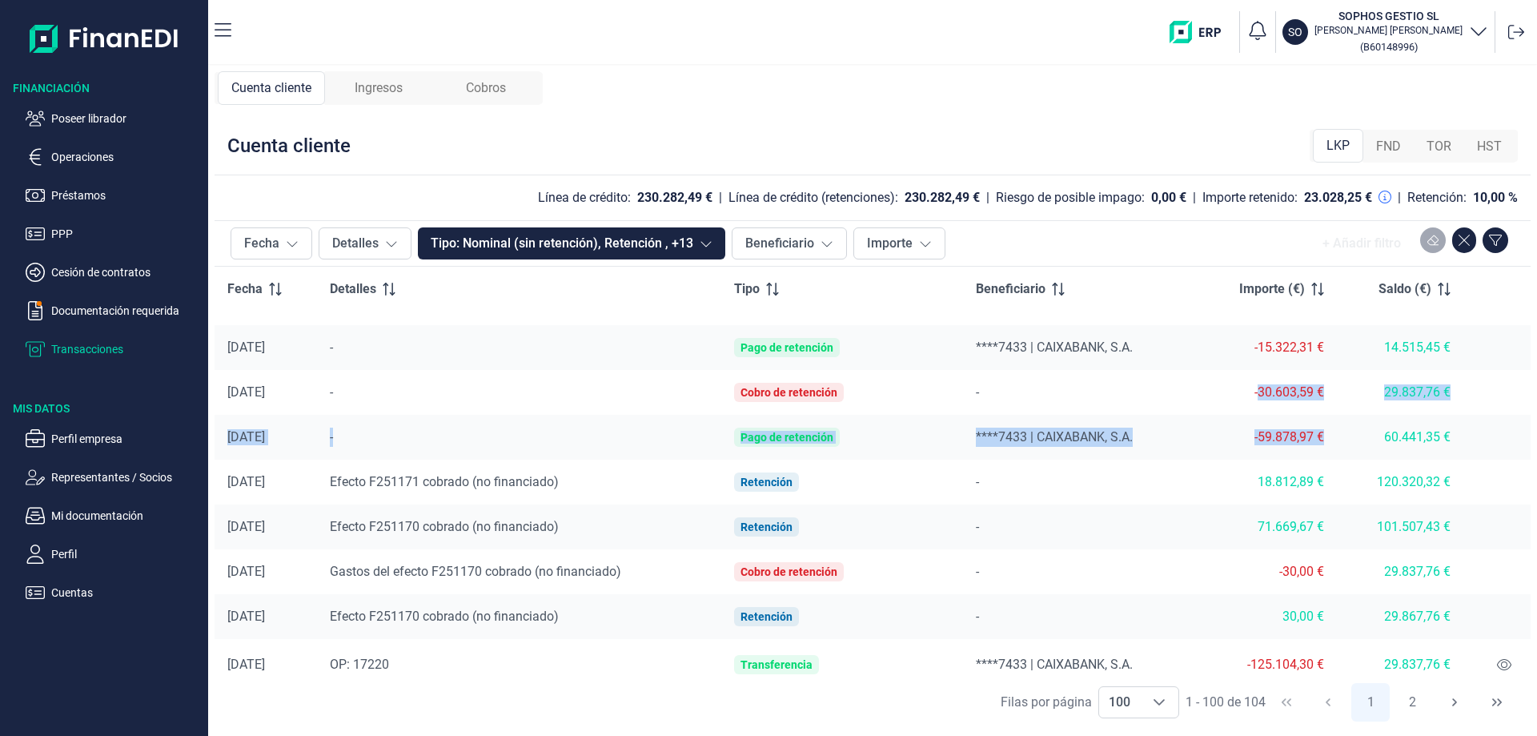
click at [1247, 393] on div "-30.603,59 €" at bounding box center [1266, 392] width 115 height 16
drag, startPoint x: 1247, startPoint y: 437, endPoint x: 1314, endPoint y: 440, distance: 67.3
click at [1314, 440] on div "-59.878,97 €" at bounding box center [1266, 437] width 115 height 16
drag, startPoint x: 1250, startPoint y: 395, endPoint x: 1328, endPoint y: 414, distance: 80.0
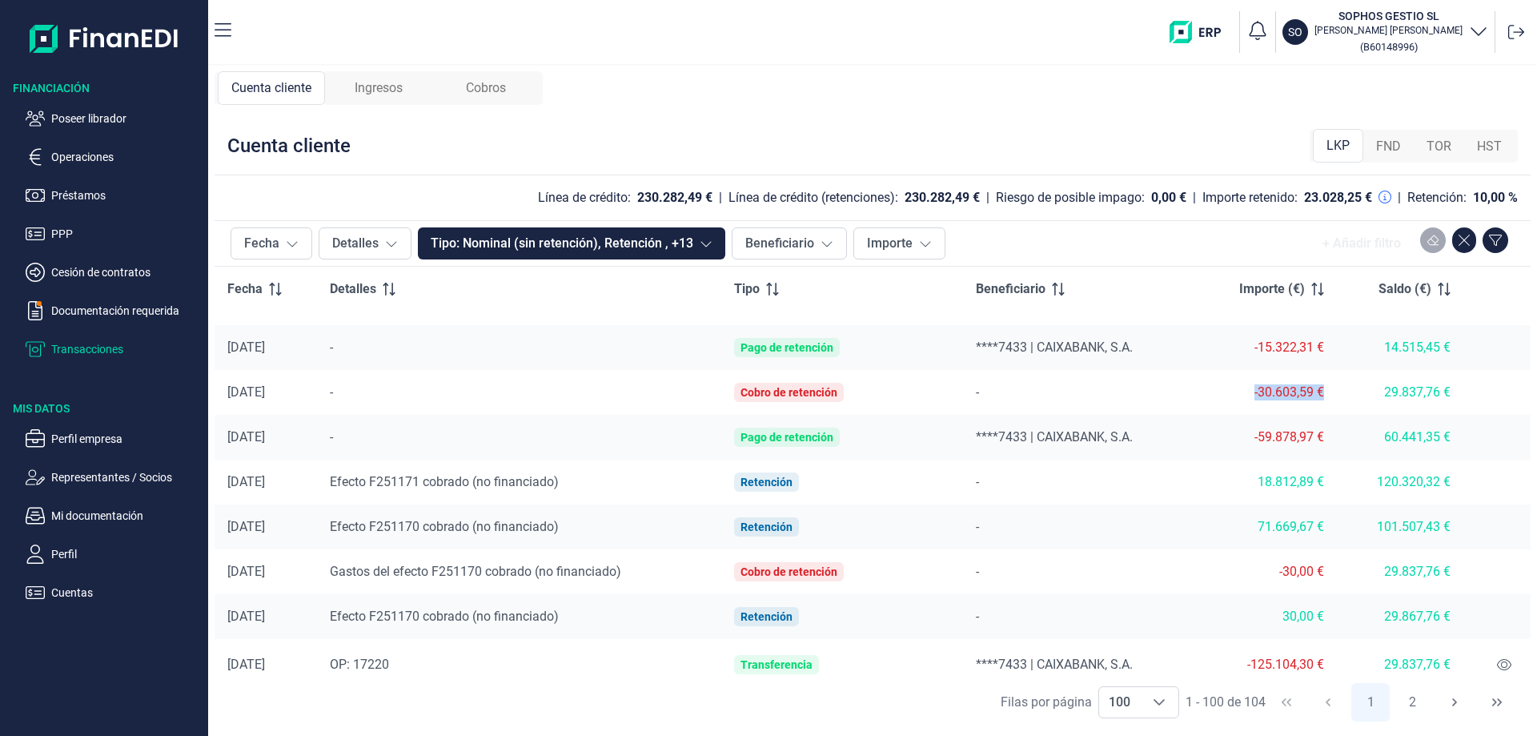
click at [1328, 414] on td "-30.603,59 €" at bounding box center [1266, 392] width 141 height 45
drag, startPoint x: 1239, startPoint y: 338, endPoint x: 1324, endPoint y: 366, distance: 90.1
click at [1324, 366] on td "-15.322,31 €" at bounding box center [1266, 347] width 141 height 45
click at [221, 384] on td "[DATE]" at bounding box center [266, 392] width 102 height 45
drag, startPoint x: 225, startPoint y: 387, endPoint x: 1452, endPoint y: 395, distance: 1227.5
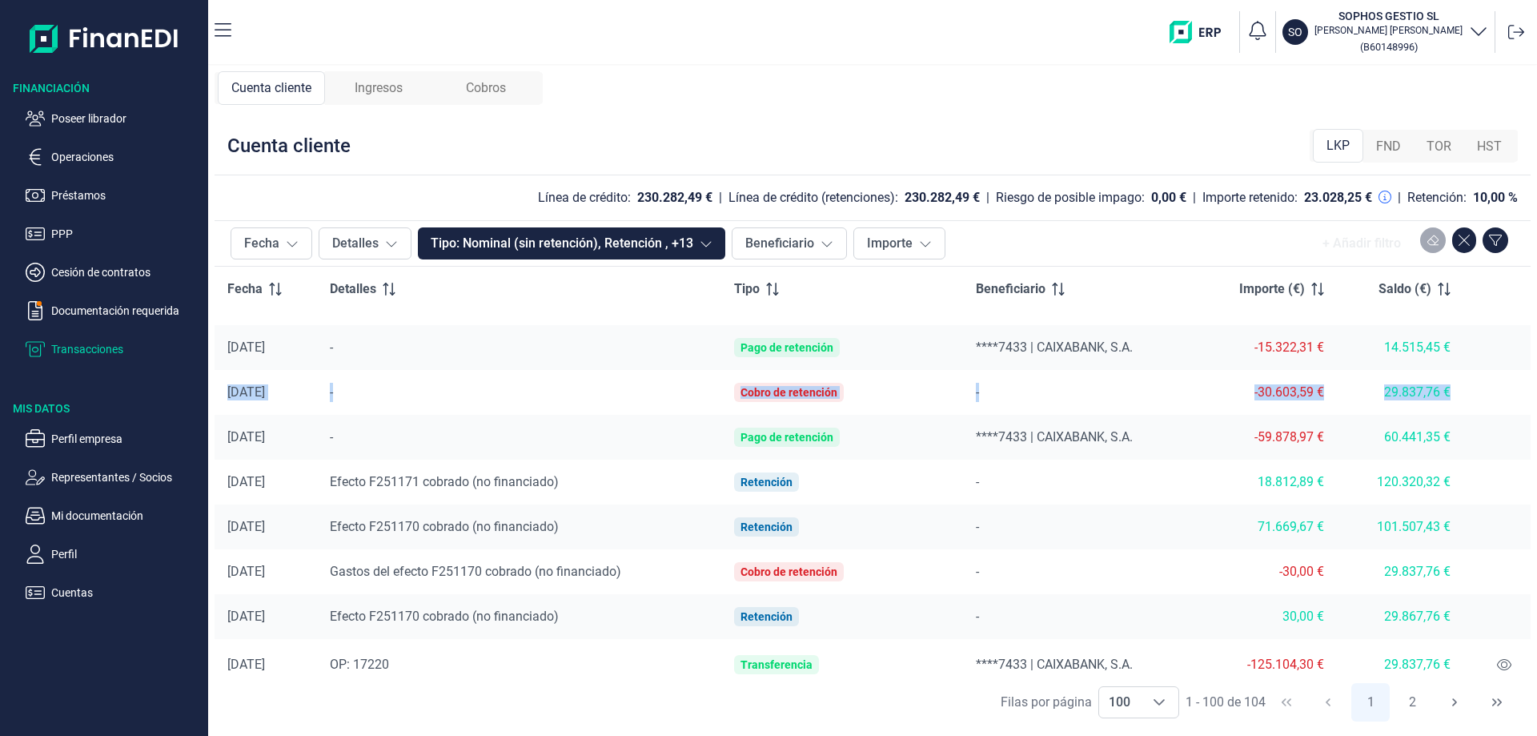
click at [1452, 395] on tr "[DATE] - Cobro de retención - -30.603,59 € 29.837,76 €" at bounding box center [873, 392] width 1316 height 45
click at [1292, 441] on div "-59.878,97 €" at bounding box center [1266, 437] width 115 height 16
drag, startPoint x: 1282, startPoint y: 389, endPoint x: 1261, endPoint y: 413, distance: 31.8
click at [1282, 379] on td "-30.603,59 €" at bounding box center [1266, 392] width 141 height 45
click at [1284, 334] on td "-15.322,31 €" at bounding box center [1266, 347] width 141 height 45
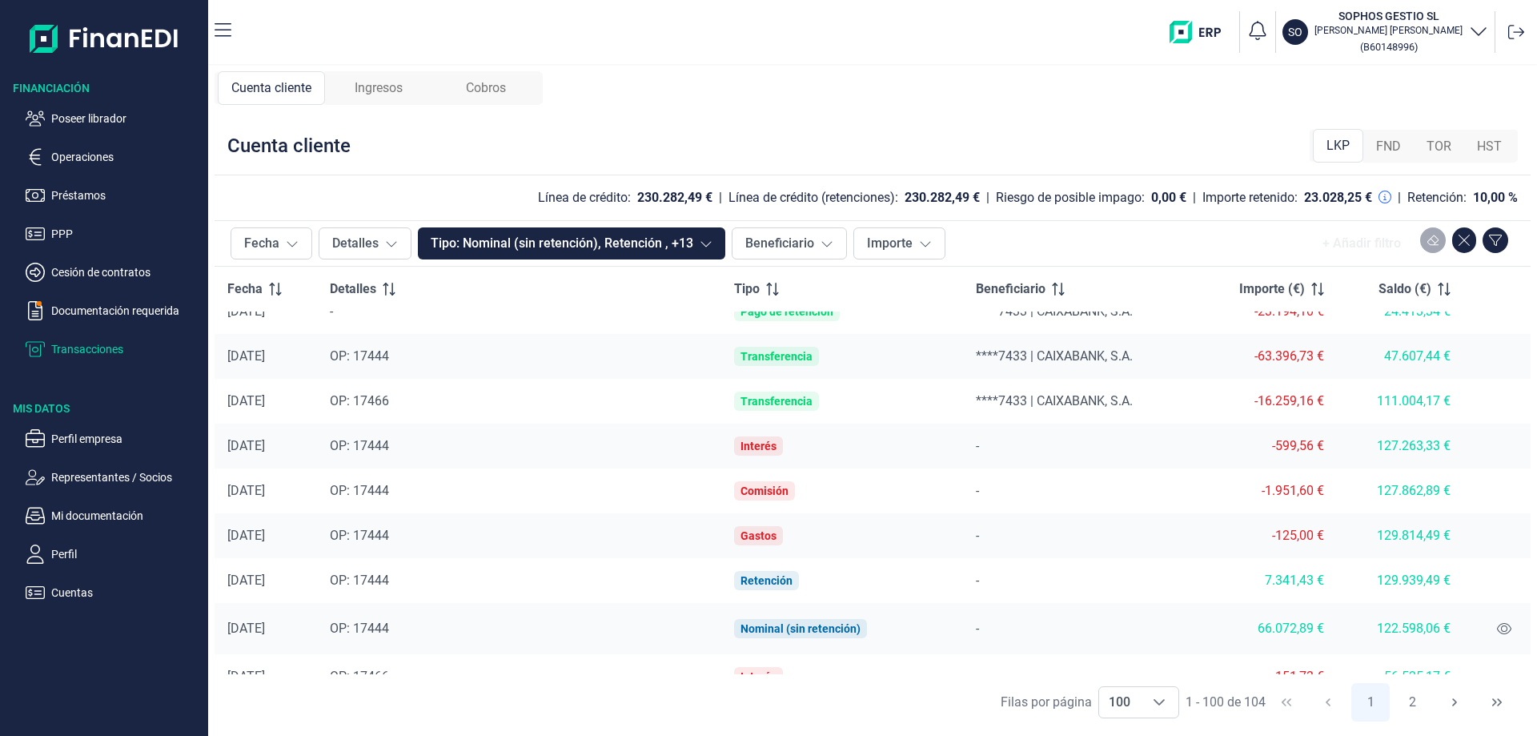
scroll to position [333, 0]
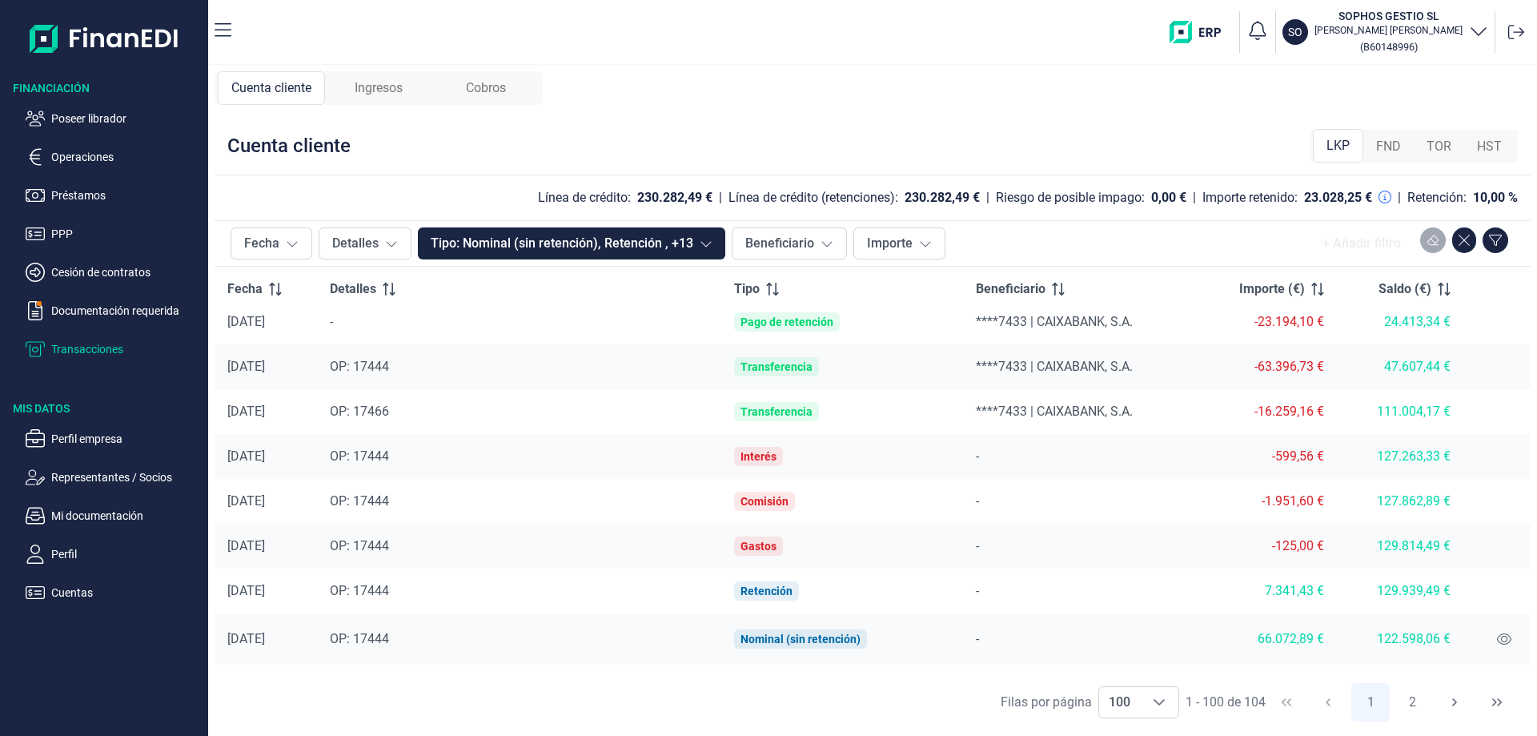
click at [403, 96] on span "Ingresos" at bounding box center [379, 87] width 48 height 19
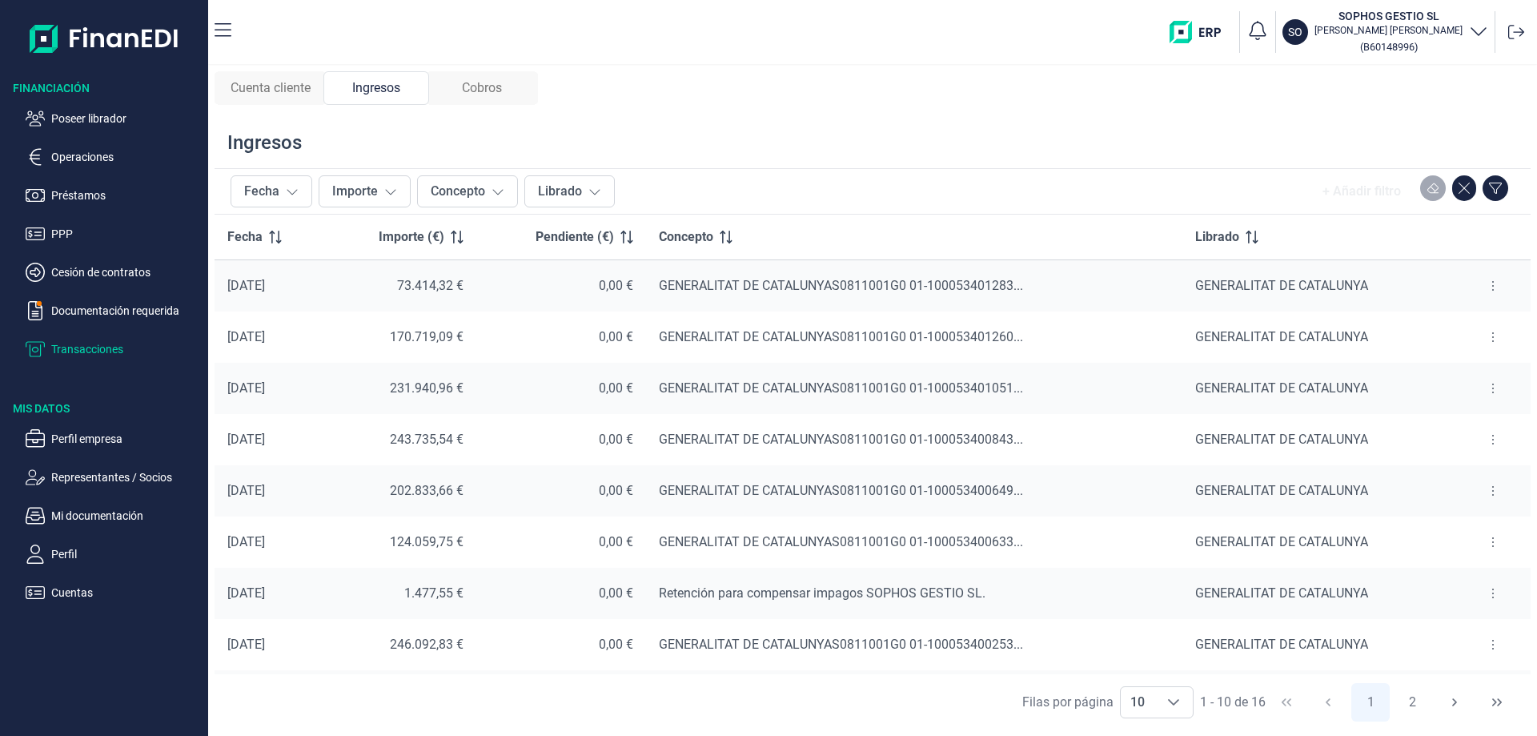
click at [1480, 388] on button at bounding box center [1493, 389] width 29 height 26
click at [1480, 436] on li "Ver cobros" at bounding box center [1451, 428] width 102 height 29
click at [1455, 436] on li "Ver cobros" at bounding box center [1451, 428] width 102 height 29
click at [1469, 420] on span "Ver cobros" at bounding box center [1463, 428] width 54 height 16
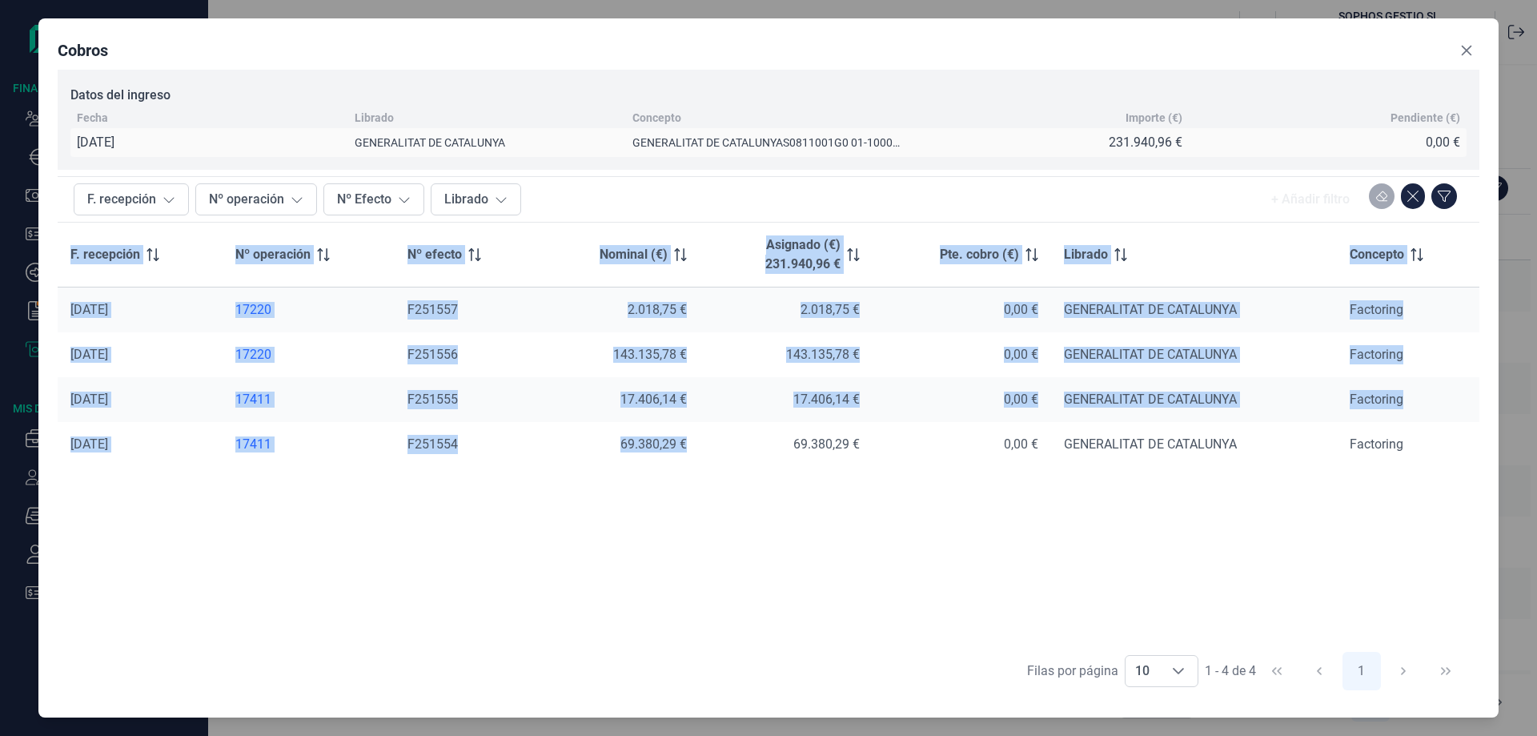
drag, startPoint x: 699, startPoint y: 446, endPoint x: 56, endPoint y: 320, distance: 655.1
click at [56, 320] on div "Cobros Datos del ingreso Fecha Librado Concepto Importe (€) Pendiente (€) [DATE…" at bounding box center [768, 367] width 1460 height 699
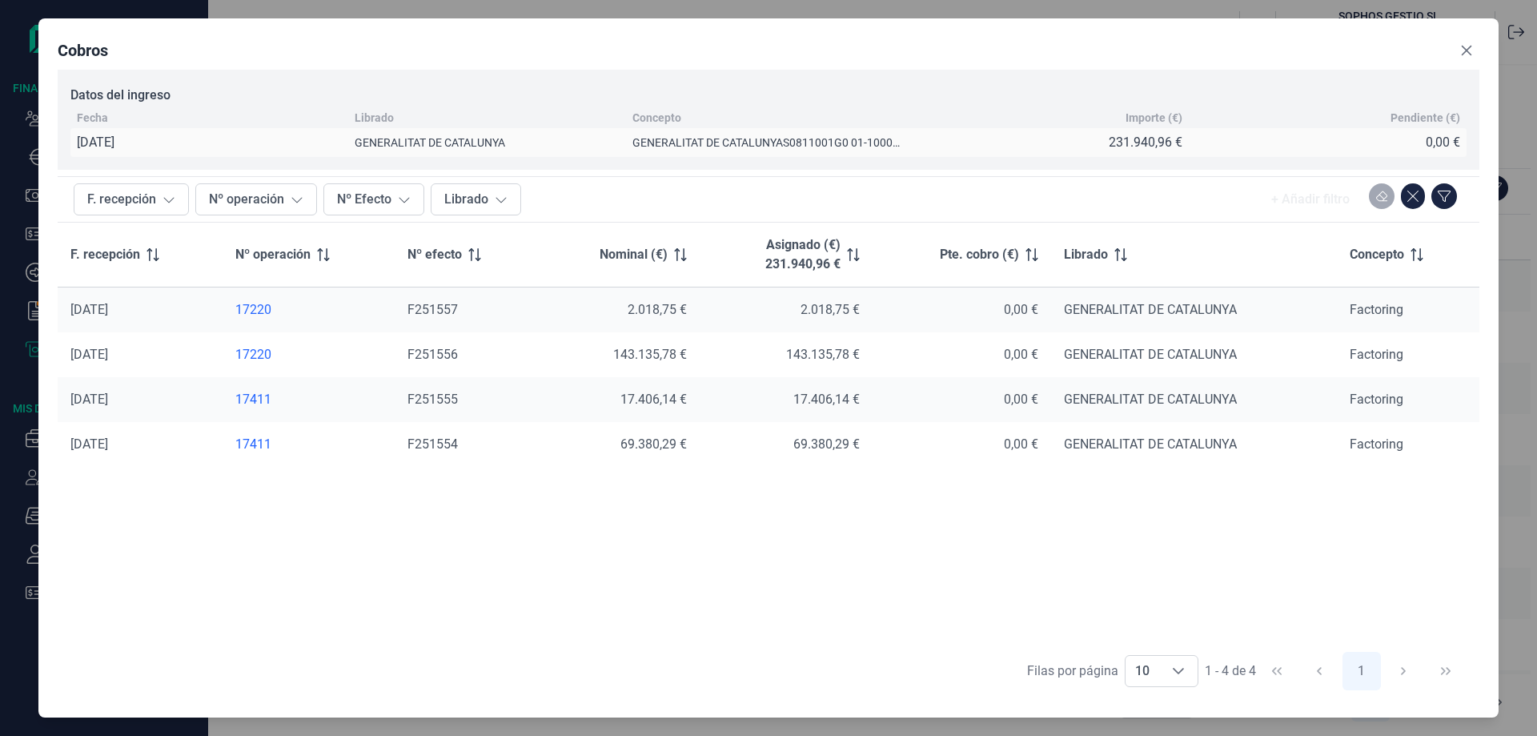
click at [769, 275] on th "Asignado (€) 231.940,96 €" at bounding box center [786, 255] width 173 height 65
click at [1472, 50] on icon "Close" at bounding box center [1466, 50] width 13 height 13
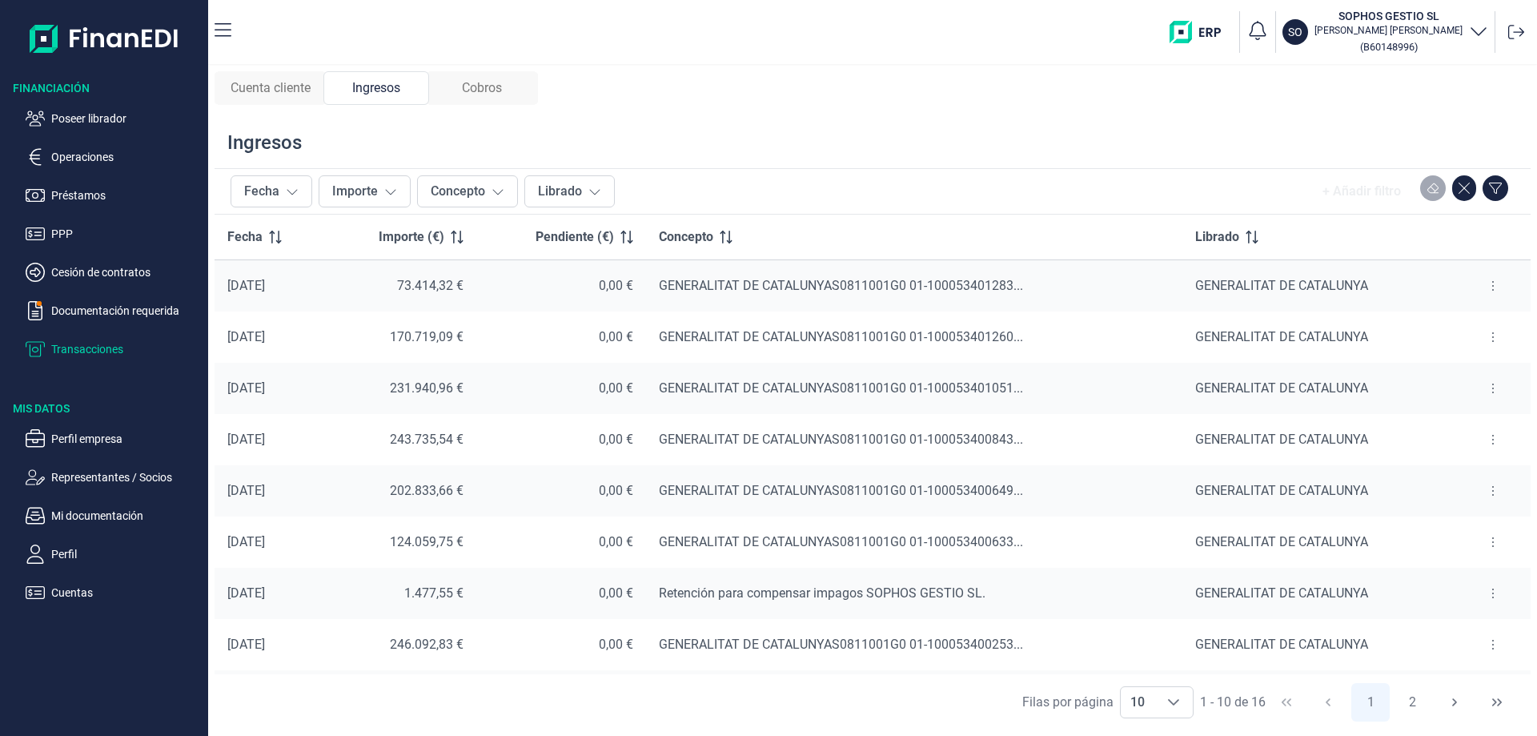
click at [279, 81] on span "Cuenta cliente" at bounding box center [271, 87] width 80 height 19
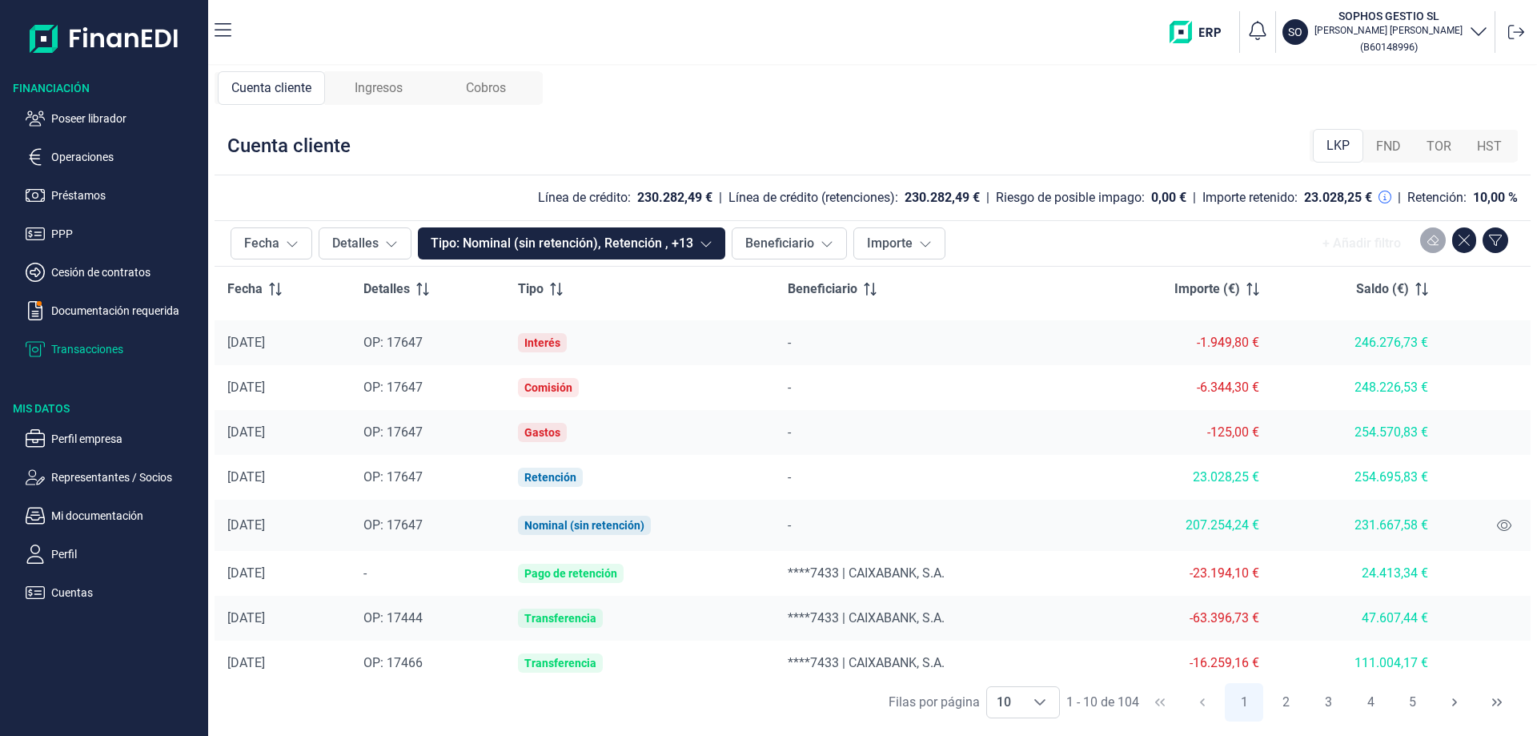
scroll to position [93, 0]
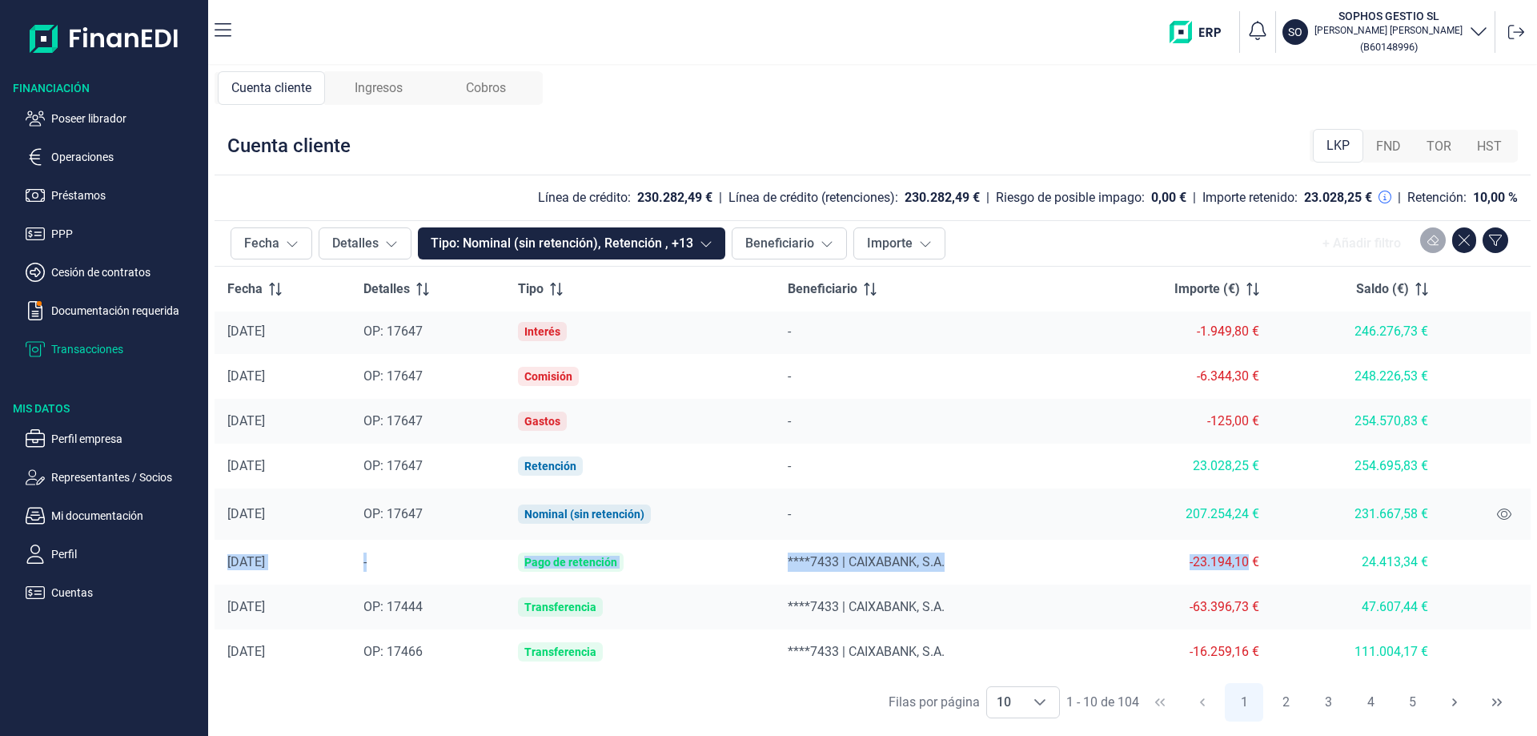
drag, startPoint x: 225, startPoint y: 559, endPoint x: 1247, endPoint y: 572, distance: 1021.8
click at [1247, 572] on tr "[DATE] - Pago de retención ****7433 | CAIXABANK, S.A. -23.194,10 € 24.413,34 €" at bounding box center [873, 562] width 1316 height 45
click at [292, 234] on button "Fecha" at bounding box center [272, 243] width 82 height 32
click at [312, 98] on div "Cuenta cliente" at bounding box center [271, 88] width 107 height 34
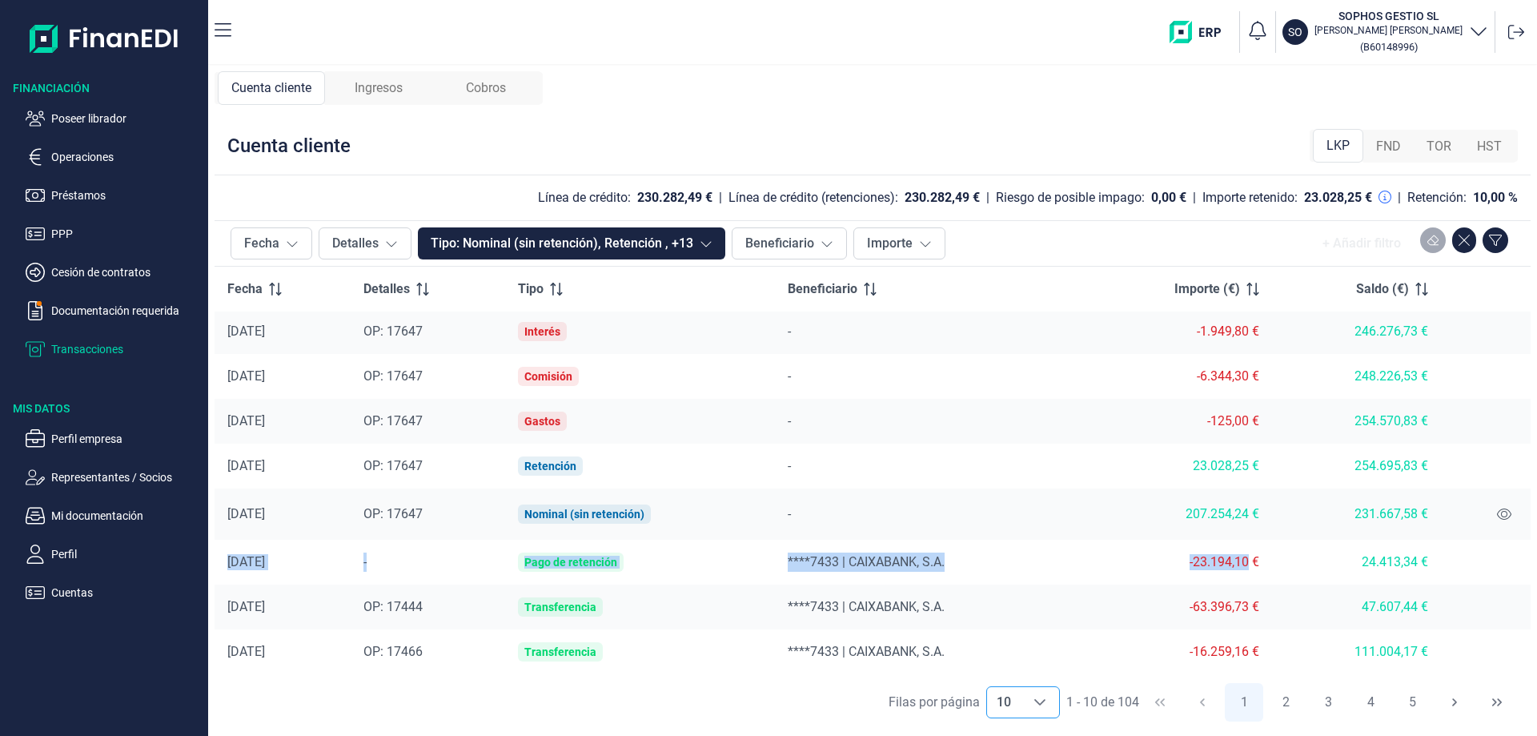
click at [1018, 697] on span "10" at bounding box center [1004, 702] width 34 height 30
click at [1019, 655] on li "100" at bounding box center [1023, 667] width 74 height 38
type input "100"
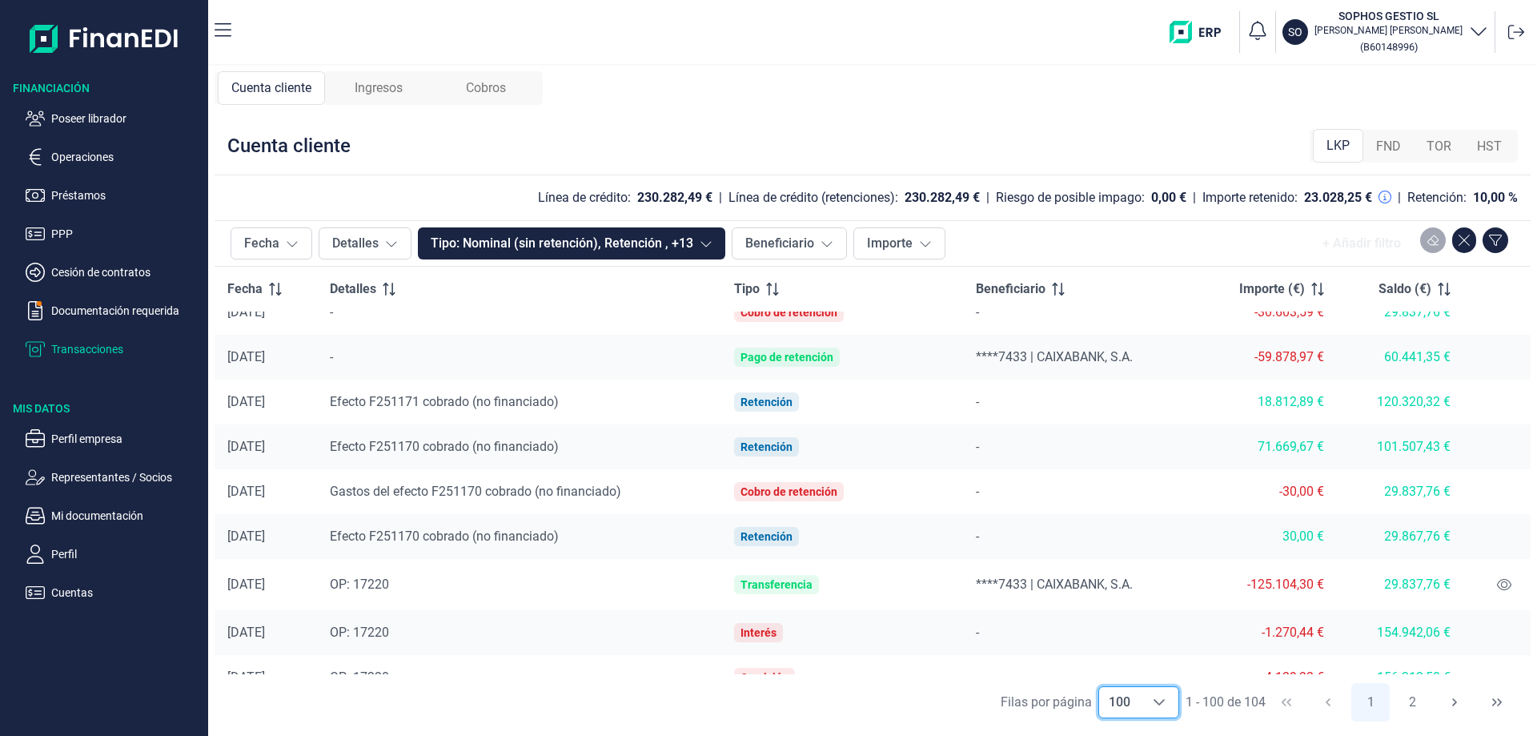
scroll to position [1454, 0]
